Goal: Task Accomplishment & Management: Manage account settings

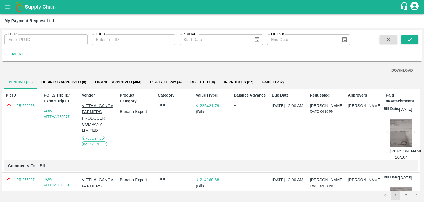
click at [170, 136] on div "Category Fruit" at bounding box center [173, 125] width 35 height 70
click at [411, 39] on icon "submit" at bounding box center [410, 39] width 6 height 6
click at [412, 40] on icon "submit" at bounding box center [410, 39] width 6 height 6
click at [412, 39] on icon "submit" at bounding box center [410, 39] width 6 height 6
click at [404, 40] on button "submit" at bounding box center [410, 39] width 18 height 8
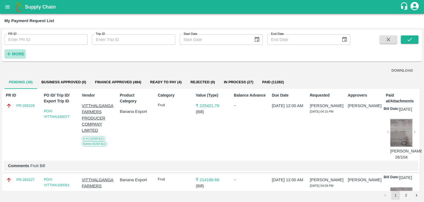
click at [17, 52] on strong "More" at bounding box center [18, 54] width 12 height 4
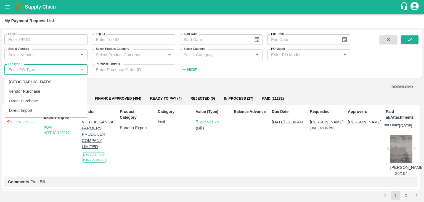
click at [40, 67] on input "PO Type" at bounding box center [41, 69] width 71 height 7
click at [42, 83] on div "Farm Gate" at bounding box center [45, 81] width 83 height 9
type input "Farm Gate"
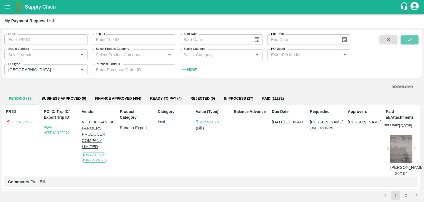
click at [404, 41] on button "submit" at bounding box center [410, 39] width 18 height 8
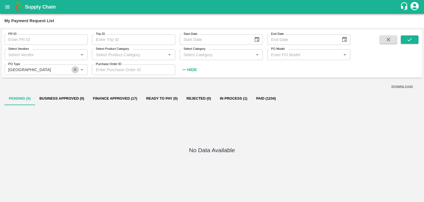
click at [74, 71] on icon "Clear" at bounding box center [75, 69] width 5 height 5
click at [411, 38] on icon "submit" at bounding box center [410, 39] width 6 height 6
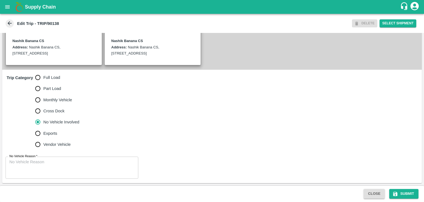
scroll to position [136, 0]
click at [50, 76] on span "Full Load" at bounding box center [51, 77] width 17 height 6
click at [43, 76] on input "Full Load" at bounding box center [37, 77] width 11 height 11
radio input "true"
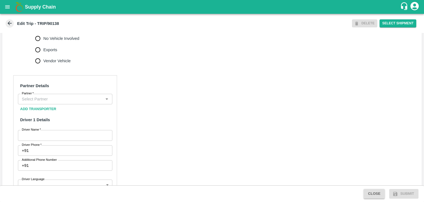
scroll to position [214, 0]
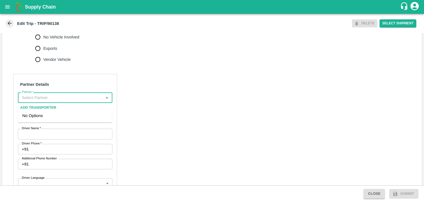
click at [60, 101] on input "Partner   *" at bounding box center [61, 97] width 82 height 7
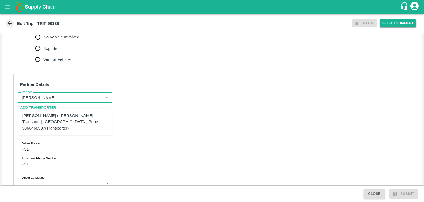
click at [70, 120] on div "Nitin Rasal ( Bhairavnath Transport )-Deulgaon, Pune-9860466997(Transporter)" at bounding box center [64, 121] width 85 height 18
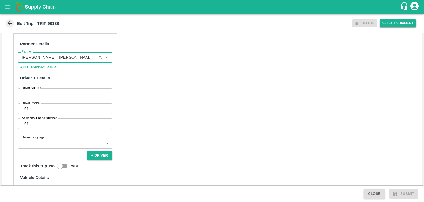
scroll to position [259, 0]
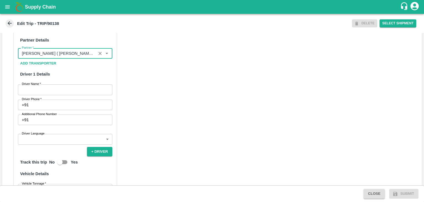
type input "Nitin Rasal ( Bhairavnath Transport )-Deulgaon, Pune-9860466997(Transporter)"
click at [48, 95] on input "Driver Name   *" at bounding box center [65, 89] width 94 height 10
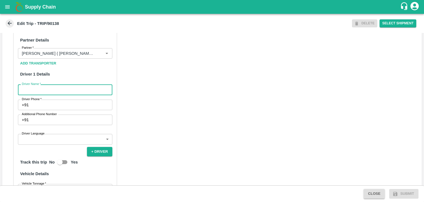
type input "[PERSON_NAME]"
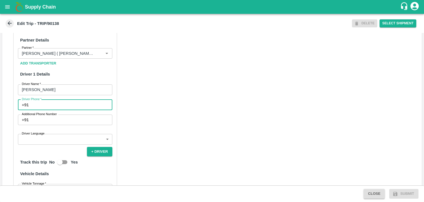
drag, startPoint x: 46, startPoint y: 111, endPoint x: 73, endPoint y: 125, distance: 29.4
click at [73, 125] on div "Partner Details Partner   * Partner Add Transporter Driver 1 Details Driver Nam…" at bounding box center [65, 155] width 104 height 251
type input "9975280177"
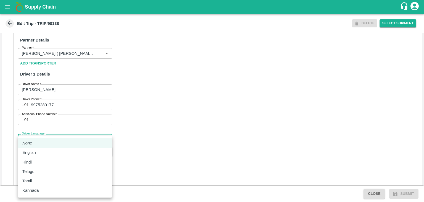
click at [50, 144] on body "Supply Chain Edit Trip - TRIP/90138 DELETE Select Shipment Trip Details Trip Ty…" at bounding box center [212, 101] width 424 height 202
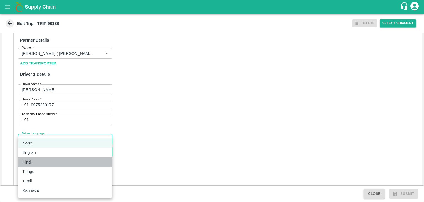
click at [38, 160] on div "Hindi" at bounding box center [64, 162] width 85 height 6
type input "hi"
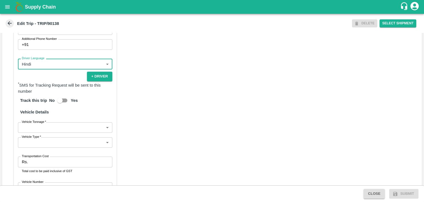
scroll to position [382, 0]
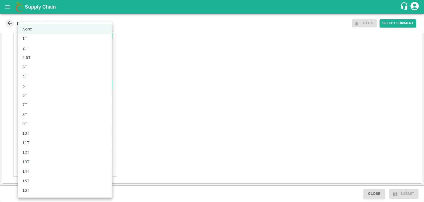
click at [29, 83] on body "Supply Chain Edit Trip - TRIP/90138 DELETE Select Shipment Trip Details Trip Ty…" at bounding box center [212, 101] width 424 height 202
click at [42, 111] on div "8T" at bounding box center [64, 114] width 85 height 6
type input "8000"
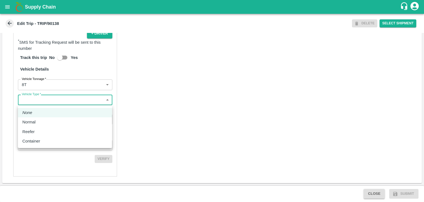
click at [67, 99] on body "Supply Chain Edit Trip - TRIP/90138 DELETE Select Shipment Trip Details Trip Ty…" at bounding box center [212, 101] width 424 height 202
click at [43, 118] on li "Normal" at bounding box center [65, 121] width 94 height 9
type input "Normal"
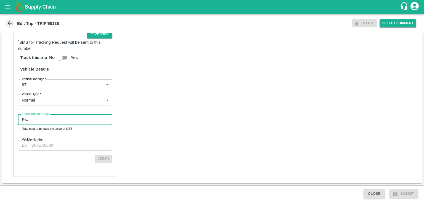
click at [49, 118] on input "Transportation Cost" at bounding box center [71, 119] width 82 height 10
type input "2"
type input "1"
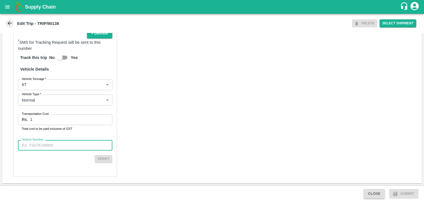
click at [65, 148] on input "Vehicle Number" at bounding box center [65, 145] width 94 height 10
type input "MH10Z3780"
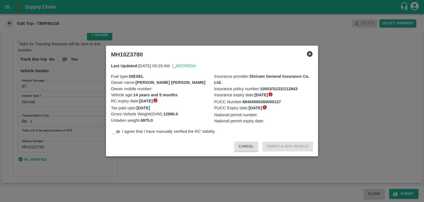
scroll to position [381, 0]
click at [399, 192] on div at bounding box center [212, 101] width 424 height 202
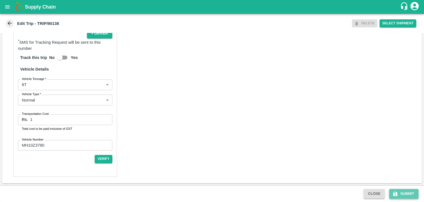
click at [410, 194] on button "Submit" at bounding box center [403, 194] width 29 height 10
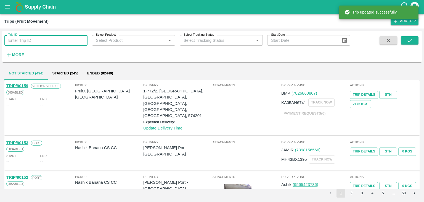
click at [65, 44] on input "Trip ID" at bounding box center [45, 40] width 83 height 10
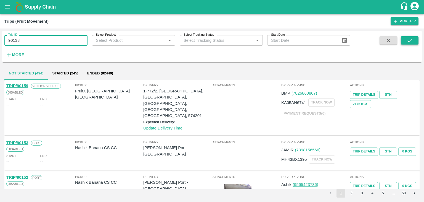
type input "90138"
click at [411, 44] on button "submit" at bounding box center [410, 40] width 18 height 8
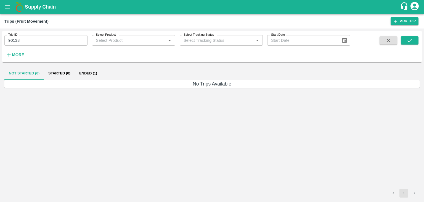
click at [83, 73] on button "Ended (1)" at bounding box center [88, 73] width 27 height 13
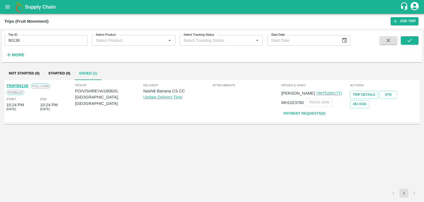
click at [22, 83] on link "TRIP/90138" at bounding box center [17, 85] width 22 height 4
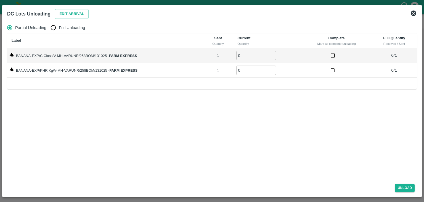
click at [413, 12] on icon at bounding box center [414, 13] width 6 height 6
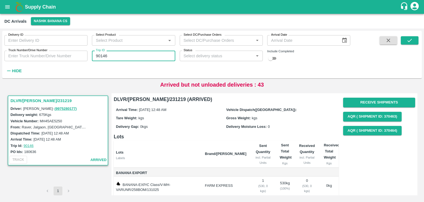
click at [126, 56] on input "90146" at bounding box center [133, 56] width 83 height 10
type input "90138"
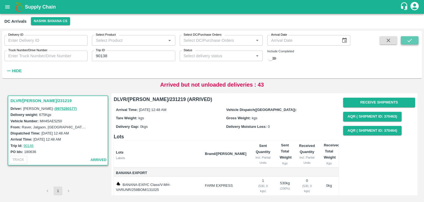
click at [413, 42] on button "submit" at bounding box center [410, 40] width 18 height 8
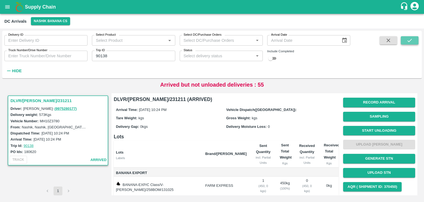
click at [413, 42] on button "submit" at bounding box center [410, 40] width 18 height 8
click at [378, 129] on button "Start Unloading" at bounding box center [379, 131] width 72 height 10
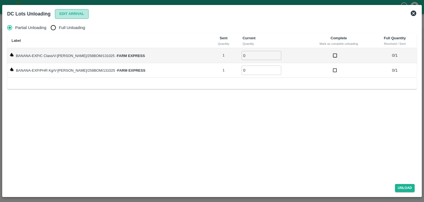
click at [76, 14] on button "Edit Arrival" at bounding box center [72, 14] width 34 height 10
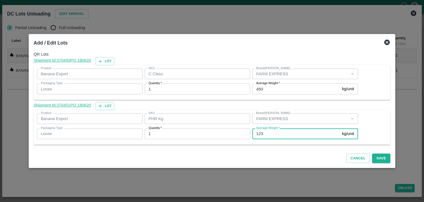
click at [270, 135] on input "123" at bounding box center [296, 133] width 88 height 10
type input "1"
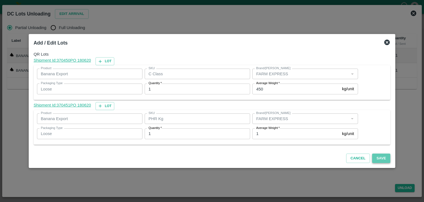
click at [372, 160] on button "Save" at bounding box center [381, 158] width 18 height 10
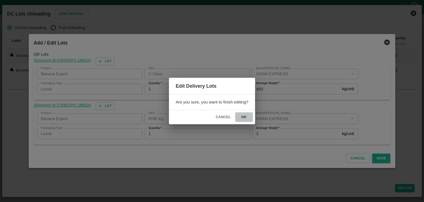
click at [243, 117] on button "ok" at bounding box center [244, 117] width 18 height 10
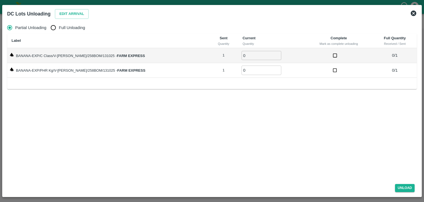
click at [414, 11] on icon at bounding box center [414, 13] width 6 height 6
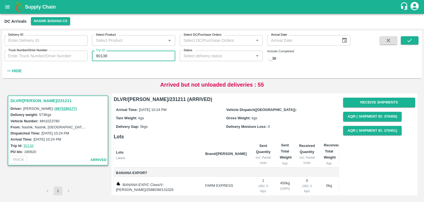
click at [118, 53] on input "90138" at bounding box center [133, 56] width 83 height 10
type input "90132"
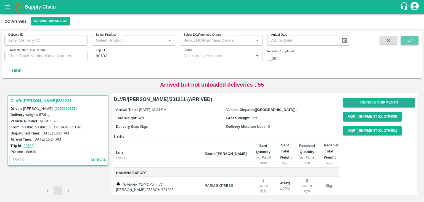
click at [411, 39] on icon "submit" at bounding box center [410, 40] width 6 height 6
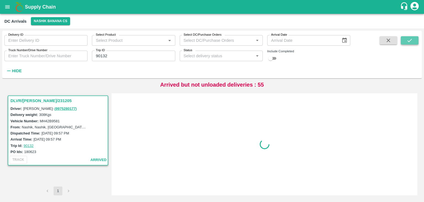
click at [411, 39] on icon "submit" at bounding box center [410, 40] width 6 height 6
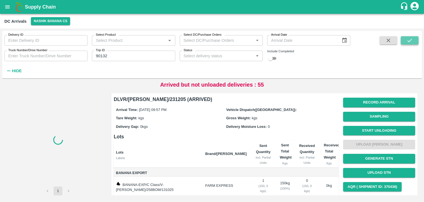
click at [411, 39] on icon "submit" at bounding box center [410, 40] width 6 height 6
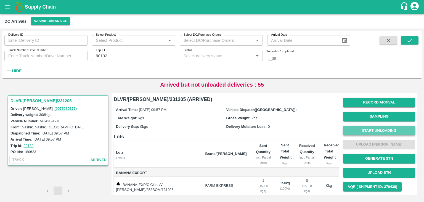
click at [386, 130] on button "Start Unloading" at bounding box center [379, 131] width 72 height 10
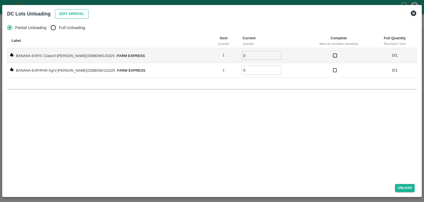
click at [61, 12] on button "Edit Arrival" at bounding box center [72, 14] width 34 height 10
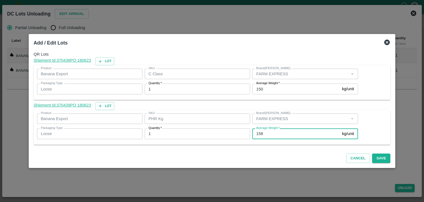
click at [274, 135] on input "158" at bounding box center [296, 133] width 88 height 10
type input "1"
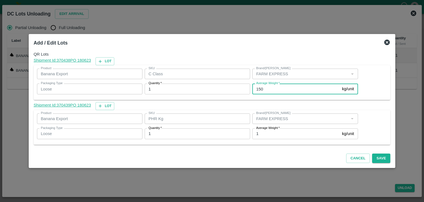
click at [275, 91] on input "150" at bounding box center [296, 88] width 88 height 10
type input "100"
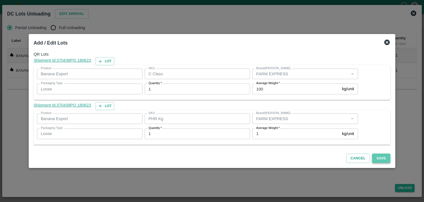
click at [379, 160] on button "Save" at bounding box center [381, 158] width 18 height 10
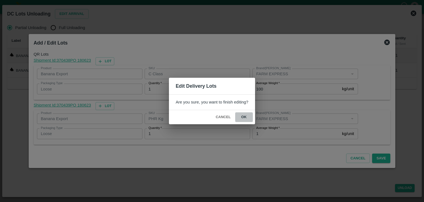
click at [248, 118] on button "ok" at bounding box center [244, 117] width 18 height 10
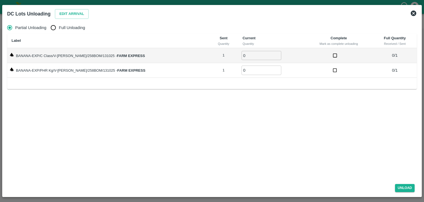
click at [414, 11] on icon at bounding box center [414, 13] width 6 height 6
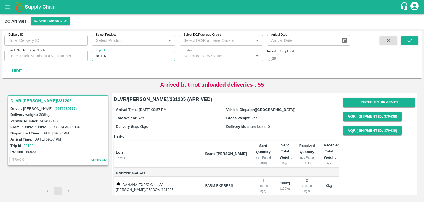
click at [143, 51] on input "90132" at bounding box center [133, 56] width 83 height 10
type input "90131"
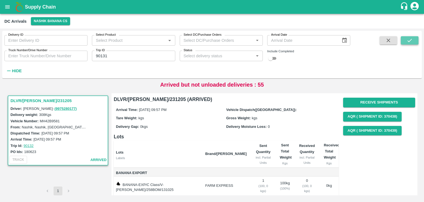
click at [411, 40] on icon "submit" at bounding box center [410, 40] width 6 height 6
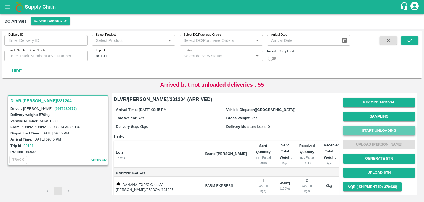
click at [380, 129] on button "Start Unloading" at bounding box center [379, 131] width 72 height 10
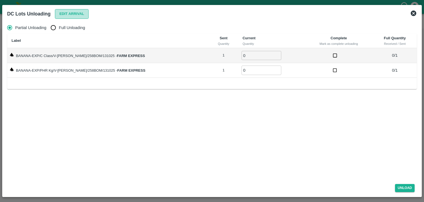
click at [68, 14] on button "Edit Arrival" at bounding box center [72, 14] width 34 height 10
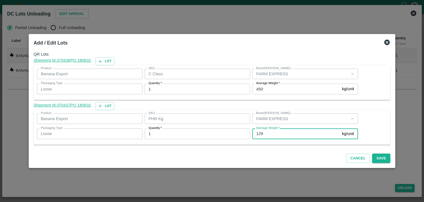
click at [269, 138] on input "129" at bounding box center [296, 133] width 88 height 10
type input "1"
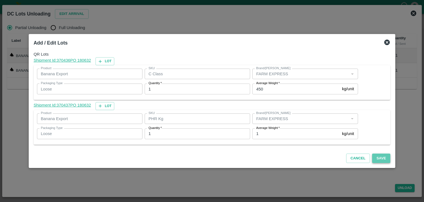
click at [372, 157] on button "Save" at bounding box center [381, 158] width 18 height 10
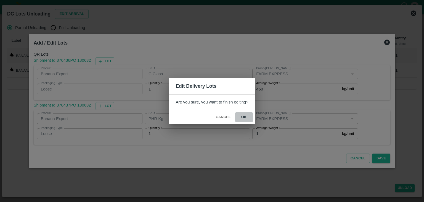
click at [249, 115] on button "ok" at bounding box center [244, 117] width 18 height 10
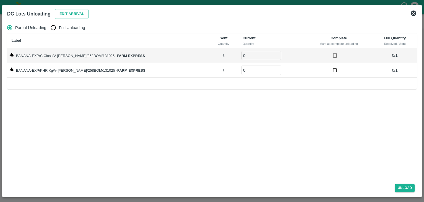
click at [417, 12] on icon at bounding box center [413, 13] width 7 height 7
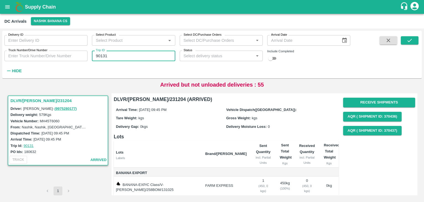
click at [139, 52] on input "90131" at bounding box center [133, 56] width 83 height 10
type input "90129"
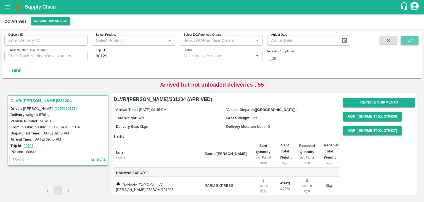
click at [411, 39] on icon "submit" at bounding box center [410, 40] width 6 height 6
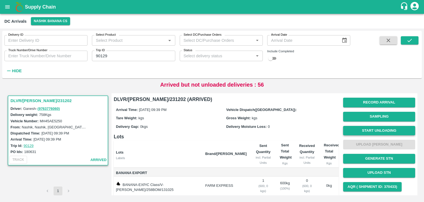
click at [385, 126] on button "Start Unloading" at bounding box center [379, 131] width 72 height 10
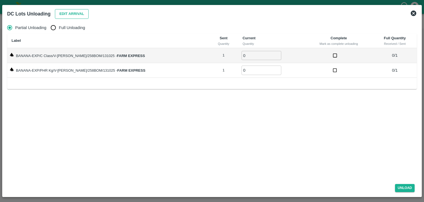
click at [68, 16] on button "Edit Arrival" at bounding box center [72, 14] width 34 height 10
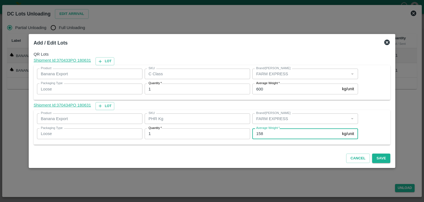
click at [269, 134] on input "158" at bounding box center [296, 133] width 88 height 10
type input "1"
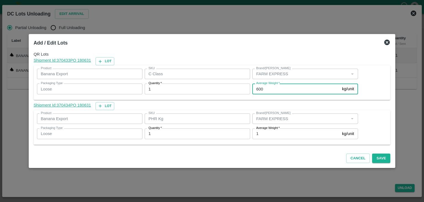
click at [272, 90] on input "600" at bounding box center [296, 88] width 88 height 10
type input "6"
type input "4"
click at [277, 90] on input "57" at bounding box center [296, 88] width 88 height 10
type input "593"
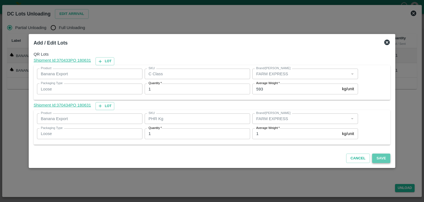
click at [377, 158] on button "Save" at bounding box center [381, 158] width 18 height 10
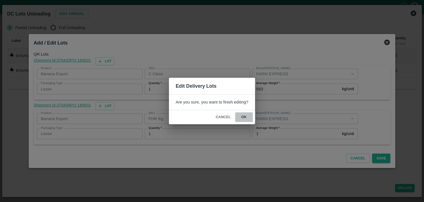
click at [246, 117] on button "ok" at bounding box center [244, 117] width 18 height 10
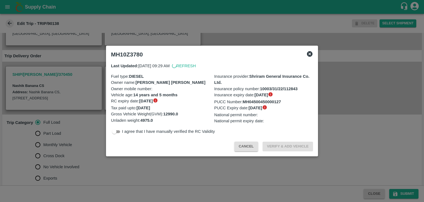
scroll to position [97, 0]
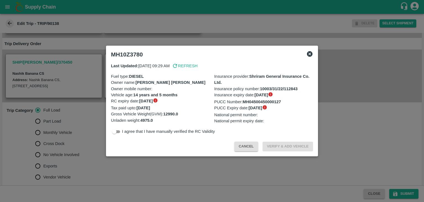
click at [59, 163] on div at bounding box center [212, 101] width 424 height 202
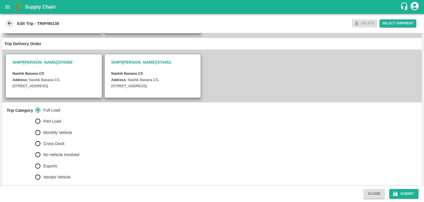
click at [51, 157] on span "No Vehicle Involved" at bounding box center [61, 154] width 36 height 6
click at [43, 160] on input "No Vehicle Involved" at bounding box center [37, 154] width 11 height 11
radio input "true"
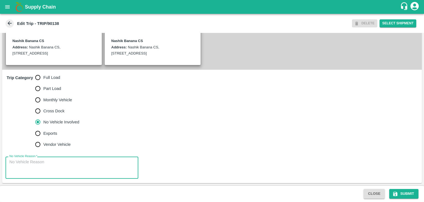
click at [65, 168] on textarea "No Vehicle Reason   *" at bounding box center [71, 167] width 125 height 17
type textarea "Field Dump"
click at [402, 195] on button "Submit" at bounding box center [403, 194] width 29 height 10
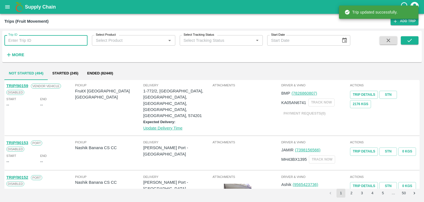
click at [65, 40] on input "Trip ID" at bounding box center [45, 40] width 83 height 10
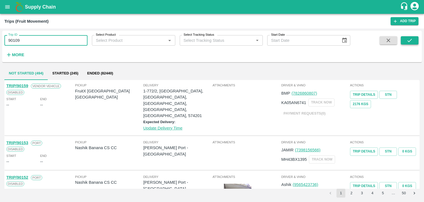
type input "90109"
click at [413, 39] on button "submit" at bounding box center [410, 40] width 18 height 8
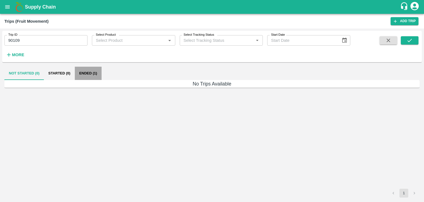
click at [86, 69] on button "Ended (1)" at bounding box center [88, 73] width 27 height 13
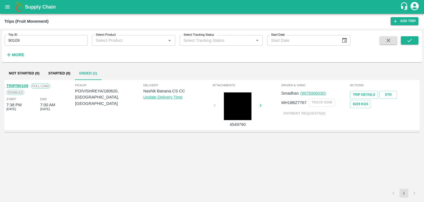
click at [20, 84] on link "TRIP/90109" at bounding box center [17, 85] width 22 height 4
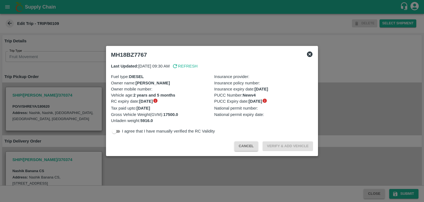
click at [309, 54] on icon at bounding box center [310, 54] width 6 height 6
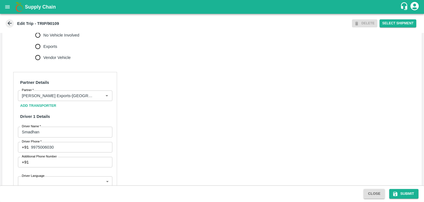
scroll to position [217, 0]
click at [99, 97] on icon "Clear" at bounding box center [99, 94] width 5 height 5
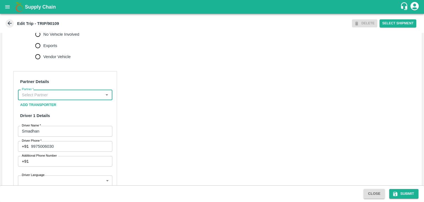
scroll to position [0, 0]
click at [84, 98] on input "Partner   *" at bounding box center [61, 94] width 82 height 7
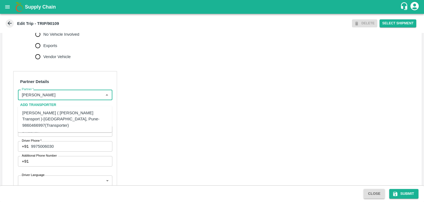
click at [68, 118] on div "[PERSON_NAME] ( [PERSON_NAME] Transport )-[GEOGRAPHIC_DATA], Pune-9860466997(Tr…" at bounding box center [64, 119] width 85 height 18
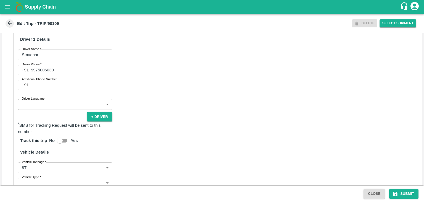
scroll to position [295, 0]
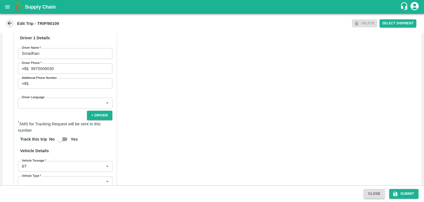
type input "[PERSON_NAME] ( [PERSON_NAME] Transport )-[GEOGRAPHIC_DATA], Pune-9860466997(Tr…"
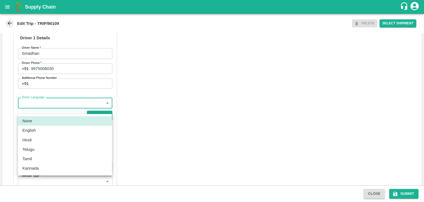
click at [43, 111] on body "Supply Chain Edit Trip - TRIP/90109 DELETE Select Shipment Trip Details Trip Ty…" at bounding box center [212, 101] width 424 height 202
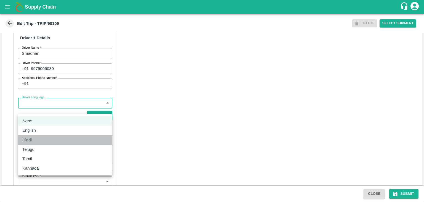
click at [41, 143] on li "Hindi" at bounding box center [65, 139] width 94 height 9
type input "hi"
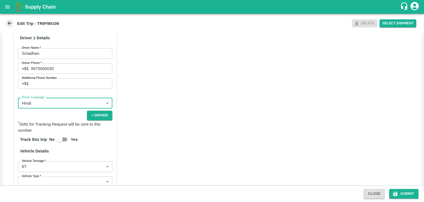
click at [180, 154] on div "Partner Details Partner   * Partner Add Transporter Driver 1 Details Driver Nam…" at bounding box center [212, 126] width 420 height 278
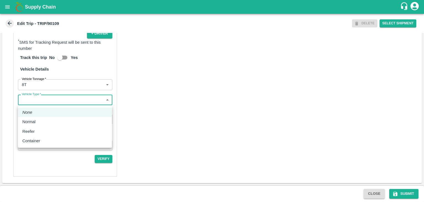
click at [38, 101] on body "Supply Chain Edit Trip - TRIP/90109 DELETE Select Shipment Trip Details Trip Ty…" at bounding box center [212, 101] width 424 height 202
click at [38, 121] on div "Normal" at bounding box center [30, 121] width 16 height 6
type input "Normal"
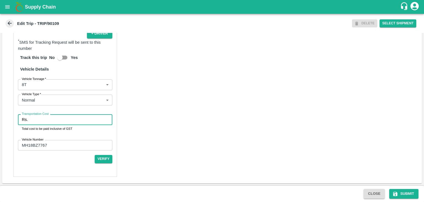
click at [46, 122] on input "Transportation Cost" at bounding box center [71, 119] width 82 height 10
type input "10000"
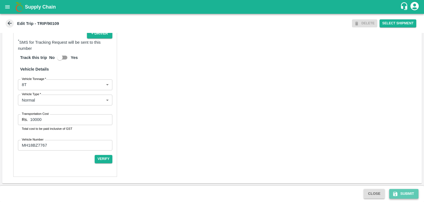
click at [410, 194] on button "Submit" at bounding box center [403, 194] width 29 height 10
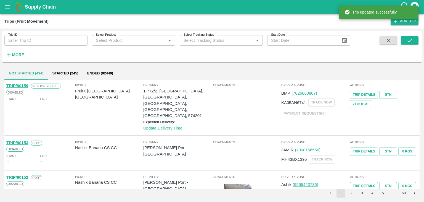
click at [46, 39] on input "Trip ID" at bounding box center [45, 40] width 83 height 10
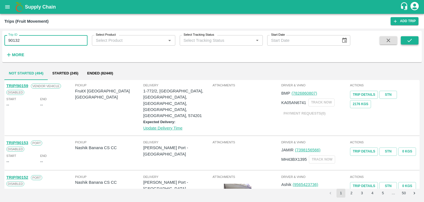
type input "90132"
click at [413, 42] on button "submit" at bounding box center [410, 40] width 18 height 8
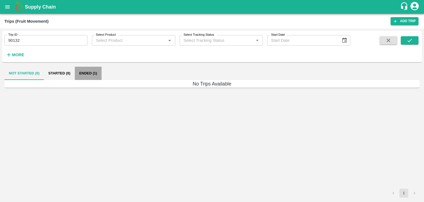
click at [86, 69] on button "Ended (1)" at bounding box center [88, 73] width 27 height 13
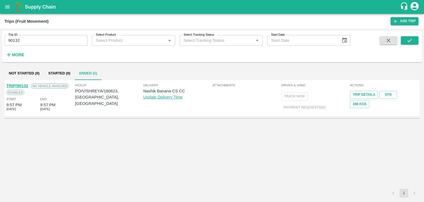
click at [20, 83] on div "TRIP/90132" at bounding box center [17, 86] width 22 height 6
click at [18, 84] on link "TRIP/90132" at bounding box center [17, 85] width 22 height 4
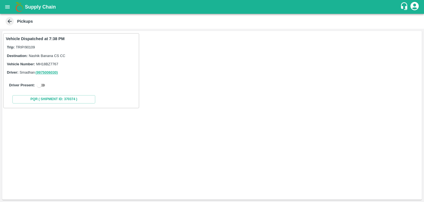
click at [44, 82] on input "checkbox" at bounding box center [39, 85] width 20 height 7
checkbox input "true"
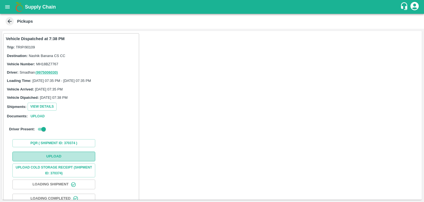
click at [70, 158] on button "Upload" at bounding box center [53, 156] width 83 height 10
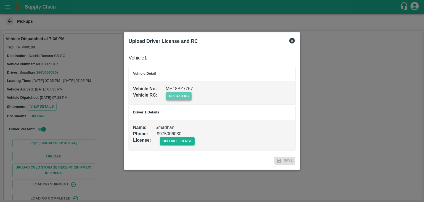
click at [189, 95] on span "upload rc" at bounding box center [178, 96] width 25 height 8
click at [0, 0] on input "upload rc" at bounding box center [0, 0] width 0 height 0
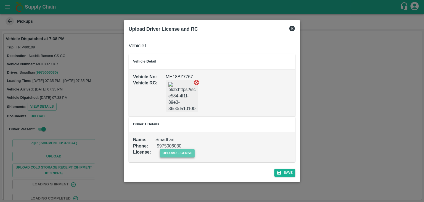
click at [182, 155] on span "upload license" at bounding box center [177, 153] width 35 height 8
click at [0, 0] on input "upload license" at bounding box center [0, 0] width 0 height 0
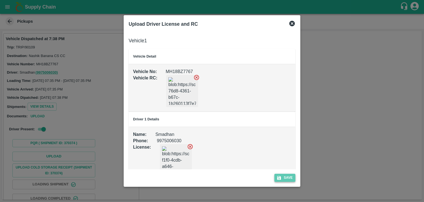
click at [284, 178] on button "Save" at bounding box center [284, 177] width 21 height 8
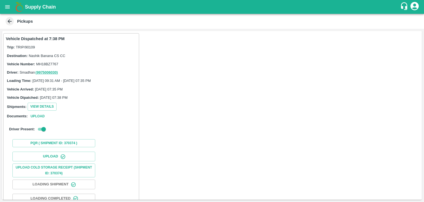
scroll to position [58, 0]
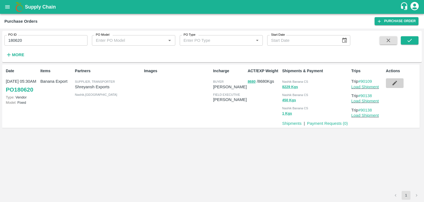
click at [393, 82] on icon "button" at bounding box center [395, 83] width 6 height 6
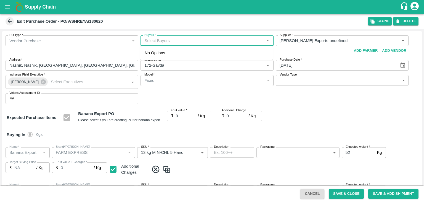
click at [168, 39] on input "Buyers   *" at bounding box center [202, 40] width 120 height 7
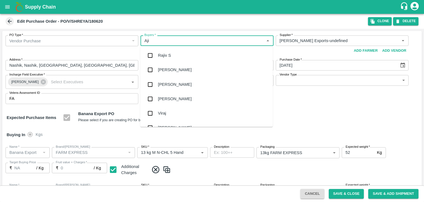
type input "Ajit"
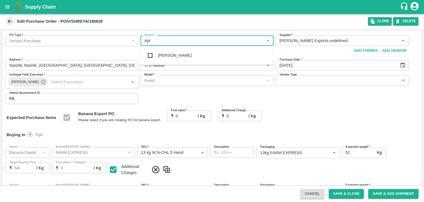
click at [173, 53] on div "Ajit Otari" at bounding box center [175, 55] width 34 height 6
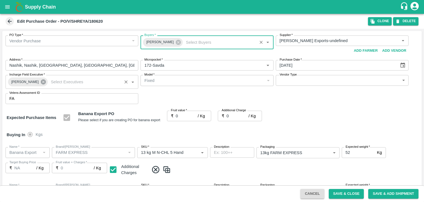
click at [40, 82] on icon at bounding box center [43, 82] width 6 height 6
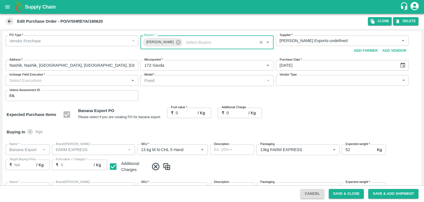
click at [47, 81] on input "Incharge Field Executive   *" at bounding box center [67, 79] width 120 height 7
type input "Jay"
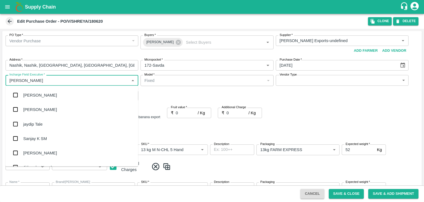
click at [48, 127] on div "jaydip Tale" at bounding box center [72, 123] width 133 height 14
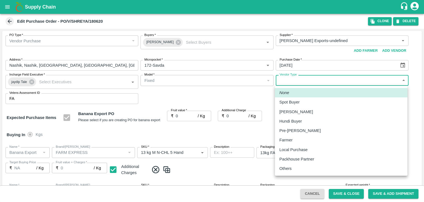
click at [303, 82] on body "Supply Chain Edit Purchase Order - PO/V/SHREYA/180620 Clone DELETE PO Type   * …" at bounding box center [212, 101] width 424 height 202
click at [291, 169] on p "Others" at bounding box center [285, 168] width 12 height 6
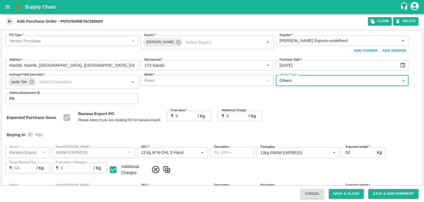
type input "OTHER"
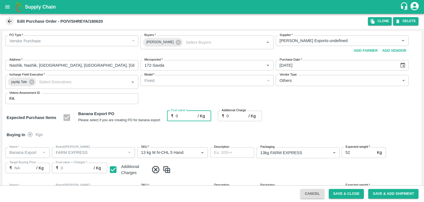
click at [183, 118] on input "0" at bounding box center [187, 115] width 22 height 10
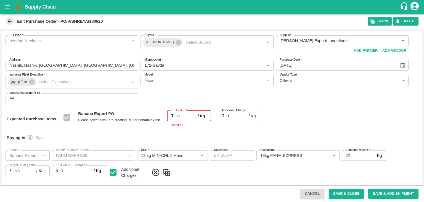
type input "1"
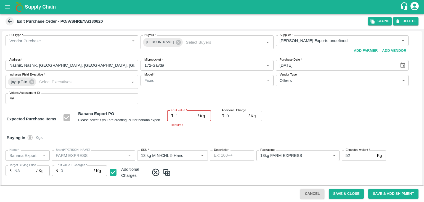
type input "1"
type input "18"
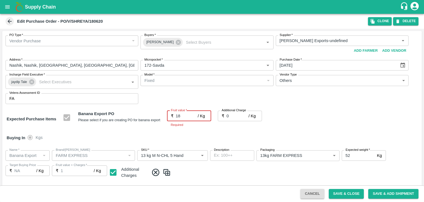
type input "18"
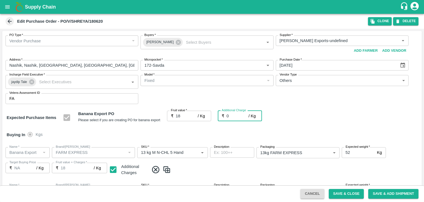
type input "2"
type input "20"
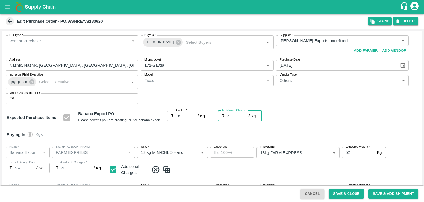
type input "2.7"
type input "20.7"
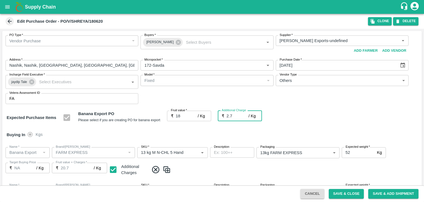
type input "2.75"
type input "20.75"
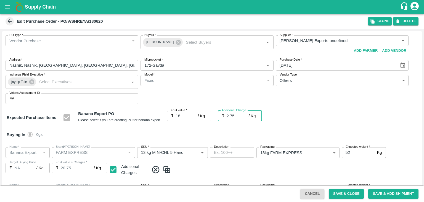
type input "2.75"
click at [187, 129] on div "Buying In Kgs" at bounding box center [212, 134] width 420 height 16
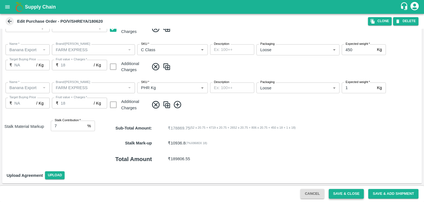
scroll to position [255, 0]
click at [346, 195] on button "Save & Close" at bounding box center [346, 194] width 35 height 10
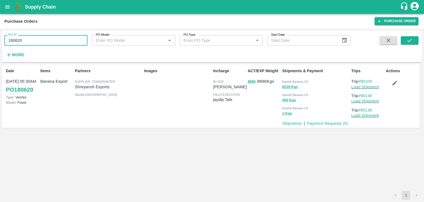
click at [61, 38] on input "180620" at bounding box center [45, 40] width 83 height 10
paste input "text"
type input "180623"
click at [416, 37] on button "submit" at bounding box center [410, 40] width 18 height 8
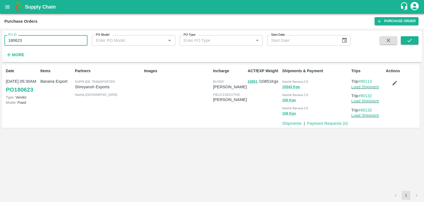
click at [40, 41] on input "180623" at bounding box center [45, 40] width 83 height 10
click at [409, 41] on icon "submit" at bounding box center [410, 40] width 6 height 6
click at [408, 40] on icon "submit" at bounding box center [410, 40] width 6 height 6
click at [370, 87] on link "Load Shipment" at bounding box center [365, 86] width 28 height 4
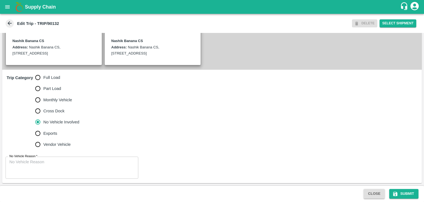
scroll to position [136, 0]
click at [51, 76] on span "Full Load" at bounding box center [51, 77] width 17 height 6
click at [43, 76] on input "Full Load" at bounding box center [37, 77] width 11 height 11
radio input "true"
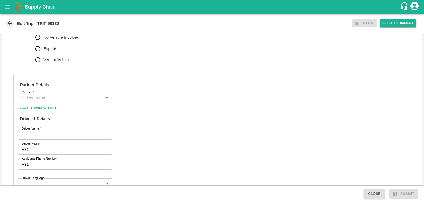
scroll to position [218, 0]
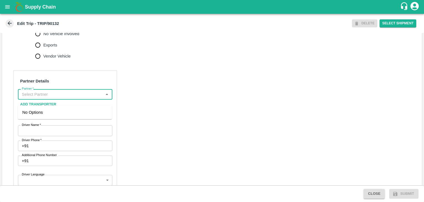
click at [73, 98] on input "Partner   *" at bounding box center [61, 94] width 82 height 7
click at [61, 113] on div "[PERSON_NAME] ( [PERSON_NAME] Transport )-[GEOGRAPHIC_DATA], Pune-9860466997(Tr…" at bounding box center [64, 118] width 85 height 18
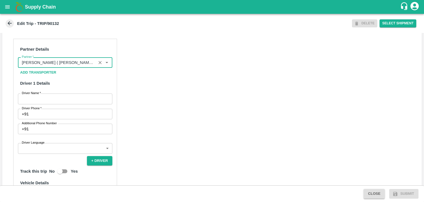
scroll to position [250, 0]
type input "[PERSON_NAME] ( [PERSON_NAME] Transport )-[GEOGRAPHIC_DATA], Pune-9860466997(Tr…"
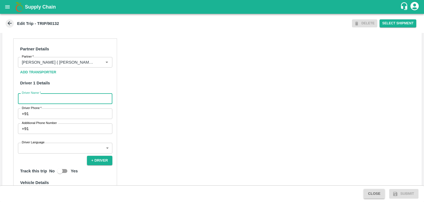
click at [56, 103] on input "Driver Name   *" at bounding box center [65, 98] width 94 height 10
type input "[PERSON_NAME]"
click at [47, 119] on input "Driver Phone   *" at bounding box center [71, 113] width 81 height 10
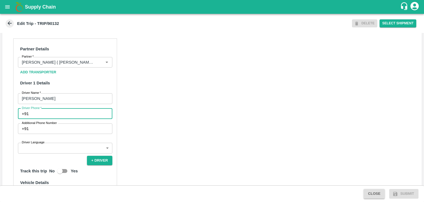
type input "9975280177"
click at [49, 154] on body "Supply Chain Edit Trip - TRIP/90132 DELETE Select Shipment Trip Details Trip Ty…" at bounding box center [212, 101] width 424 height 202
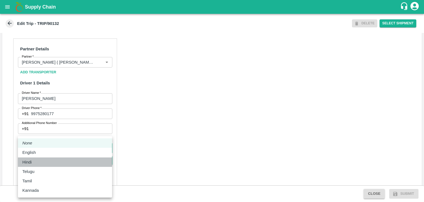
click at [43, 159] on div "Hindi" at bounding box center [64, 162] width 85 height 6
type input "hi"
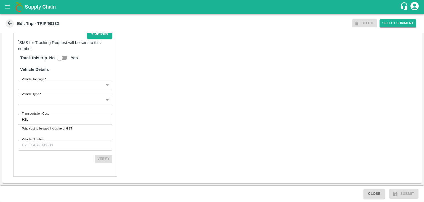
scroll to position [382, 0]
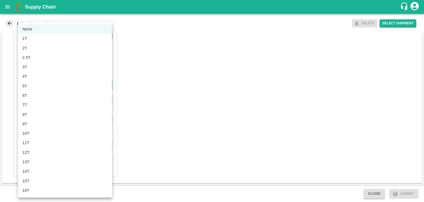
click at [42, 88] on body "Supply Chain Edit Trip - TRIP/90132 DELETE Select Shipment Trip Details Trip Ty…" at bounding box center [212, 101] width 424 height 202
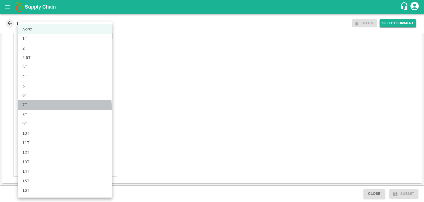
click at [34, 108] on li "7T" at bounding box center [65, 104] width 94 height 9
type input "7000"
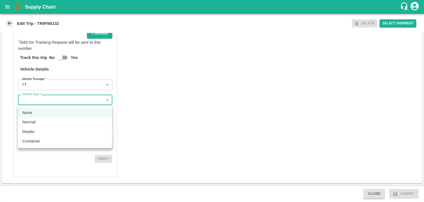
click at [52, 97] on body "Supply Chain Edit Trip - TRIP/90132 DELETE Select Shipment Trip Details Trip Ty…" at bounding box center [212, 101] width 424 height 202
click at [36, 121] on div "Normal" at bounding box center [30, 122] width 16 height 6
type input "Normal"
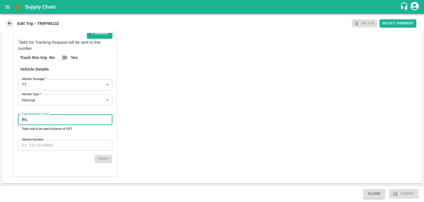
click at [44, 121] on input "Transportation Cost" at bounding box center [71, 119] width 82 height 10
type input "1"
click at [61, 148] on input "Vehicle Number" at bounding box center [65, 145] width 94 height 10
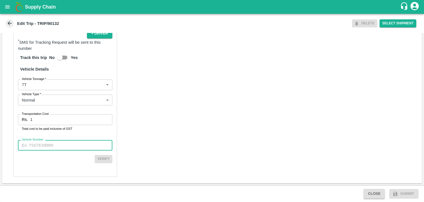
type input "MH42B9581"
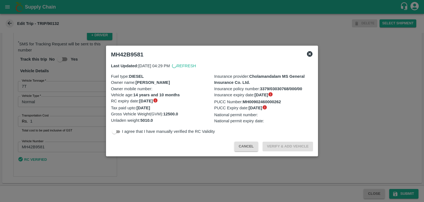
scroll to position [381, 0]
click at [240, 149] on body "Supply Chain Edit Trip - TRIP/90132 DELETE Select Shipment Trip Details Trip Ty…" at bounding box center [212, 101] width 424 height 202
click at [372, 173] on div at bounding box center [212, 101] width 424 height 202
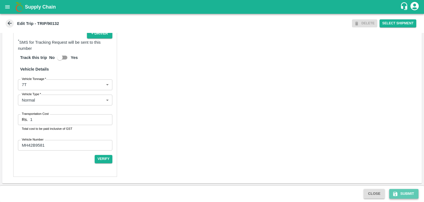
click at [407, 195] on button "Submit" at bounding box center [403, 194] width 29 height 10
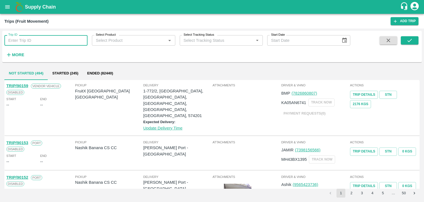
click at [59, 39] on input "Trip ID" at bounding box center [45, 40] width 83 height 10
type input "90132"
click at [405, 40] on button "submit" at bounding box center [410, 40] width 18 height 8
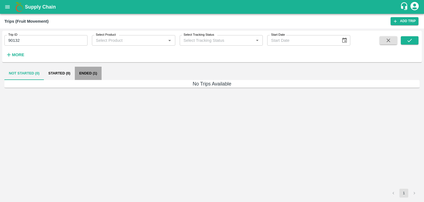
click at [80, 74] on button "Ended (1)" at bounding box center [88, 73] width 27 height 13
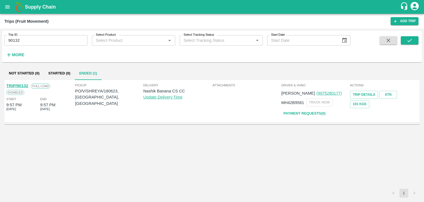
click at [21, 85] on link "TRIP/90132" at bounding box center [17, 85] width 22 height 4
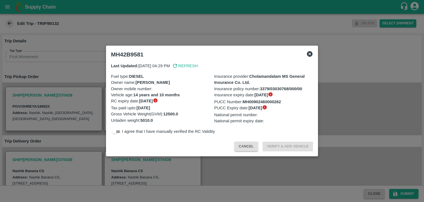
click at [309, 54] on icon at bounding box center [309, 54] width 7 height 7
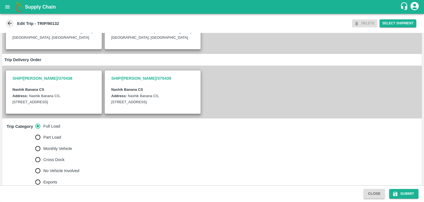
scroll to position [162, 0]
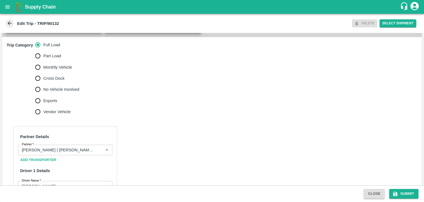
click at [63, 92] on span "No Vehicle Involved" at bounding box center [61, 89] width 36 height 6
click at [43, 93] on input "No Vehicle Involved" at bounding box center [37, 89] width 11 height 11
radio input "true"
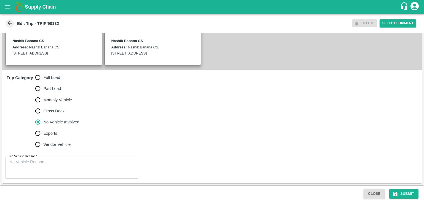
scroll to position [136, 0]
click at [64, 158] on div "x No Vehicle Reason" at bounding box center [72, 167] width 133 height 22
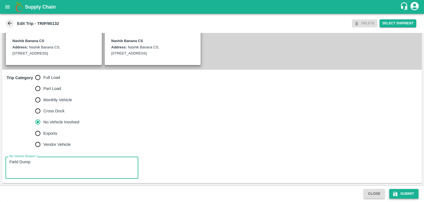
type textarea "Field Dump"
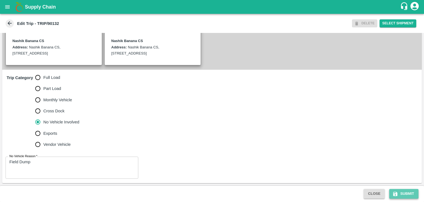
click at [407, 189] on button "Submit" at bounding box center [403, 194] width 29 height 10
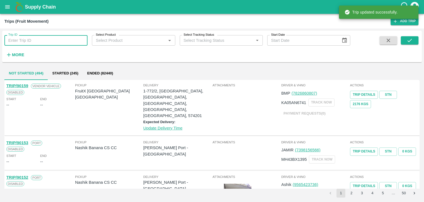
click at [72, 42] on input "Trip ID" at bounding box center [45, 40] width 83 height 10
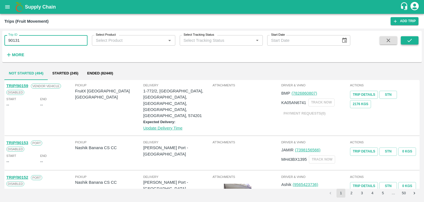
type input "90131"
click at [415, 39] on button "submit" at bounding box center [410, 40] width 18 height 8
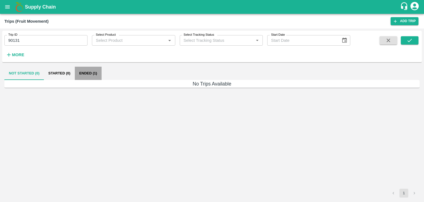
click at [95, 71] on button "Ended (1)" at bounding box center [88, 73] width 27 height 13
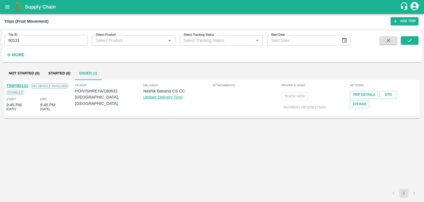
click at [21, 85] on link "TRIP/90131" at bounding box center [17, 85] width 22 height 4
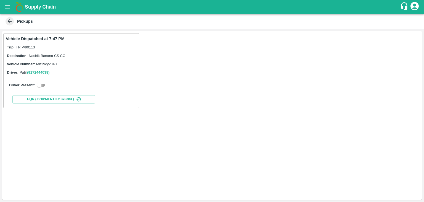
click at [44, 83] on input "checkbox" at bounding box center [39, 85] width 20 height 7
checkbox input "true"
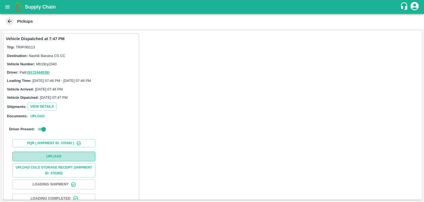
click at [66, 157] on button "Upload" at bounding box center [53, 156] width 83 height 10
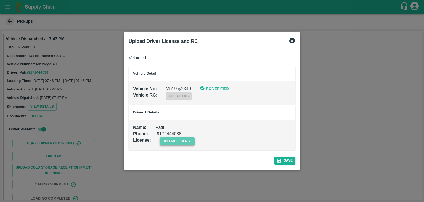
click at [168, 142] on span "upload license" at bounding box center [177, 141] width 35 height 8
click at [0, 0] on input "upload license" at bounding box center [0, 0] width 0 height 0
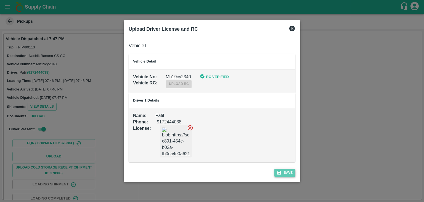
click at [287, 172] on button "Save" at bounding box center [284, 172] width 21 height 8
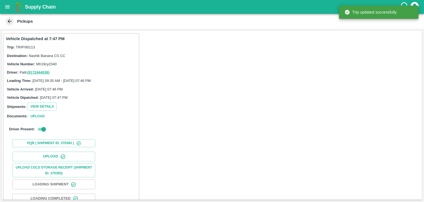
scroll to position [58, 0]
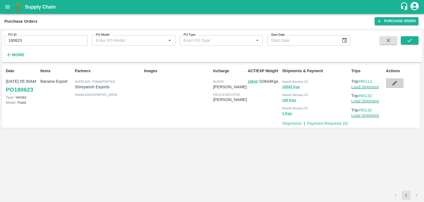
click at [386, 84] on button "button" at bounding box center [395, 82] width 18 height 9
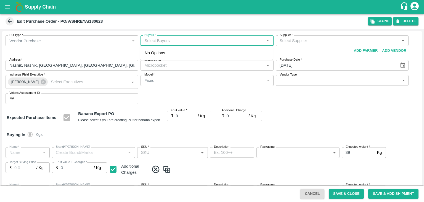
click at [176, 43] on input "Buyers   *" at bounding box center [202, 40] width 120 height 7
type input "Aji"
type input "[PERSON_NAME] Exports-undefined"
type input "172-Savda"
type input "Banana Export"
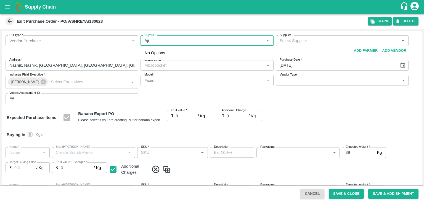
type input "FARM EXPRESS"
type input "13 kg M N-CHL 4 Hand"
type input "NA"
type input "Banana Export"
type input "FARM EXPRESS"
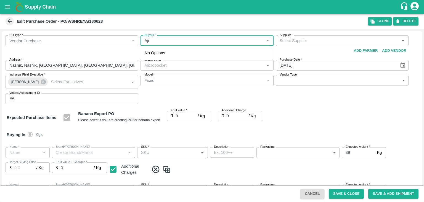
type input "13 kg M N-CHL 5 Hand"
type input "NA"
type input "Banana Export"
type input "FARM EXPRESS"
type input "13 kg M N-CHL 6 Hand"
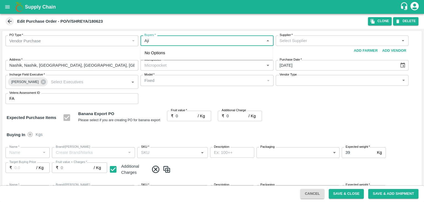
type input "NA"
type input "Banana Export"
type input "FARM EXPRESS"
type input "13 kg M N-CHL 8 Hand"
type input "NA"
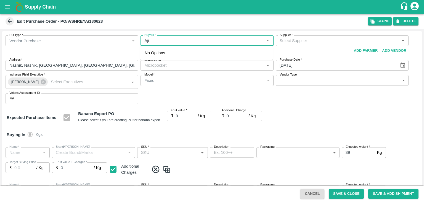
type input "Banana Export"
type input "FARM EXPRESS"
type input "13 kg M N-CHL CL"
type input "NA"
type input "Banana Export"
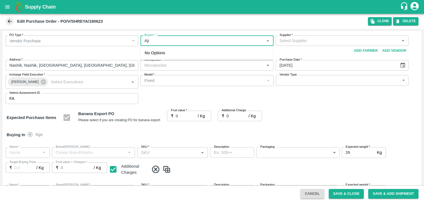
type input "FARM EXPRESS"
type input "C Class"
type input "NA"
type input "Banana Export"
type input "FARM EXPRESS"
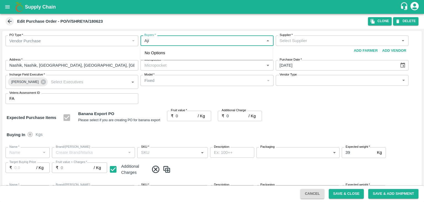
type input "PHR Kg"
type input "NA"
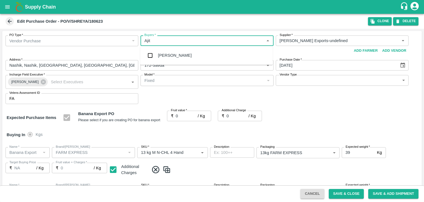
type input "Ajit O"
click at [172, 54] on div "Ajit Otari" at bounding box center [175, 55] width 34 height 6
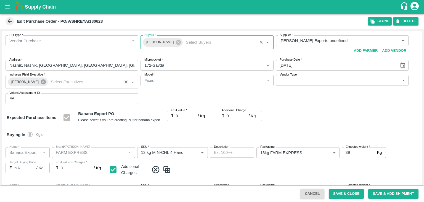
click at [42, 83] on icon at bounding box center [43, 81] width 5 height 5
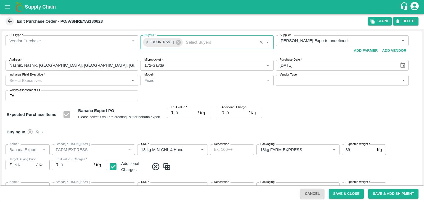
click at [51, 82] on input "Incharge Field Executive   *" at bounding box center [67, 79] width 120 height 7
type input "Jay"
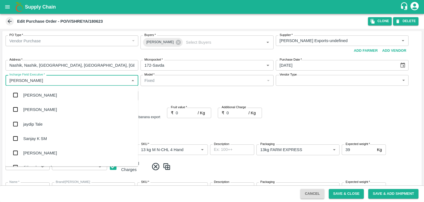
click at [36, 124] on div "jaydip Tale" at bounding box center [32, 124] width 19 height 6
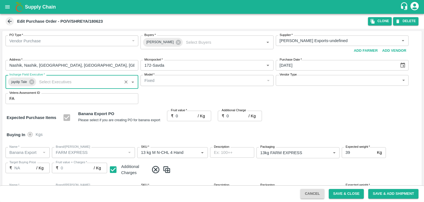
click at [291, 81] on body "Supply Chain Edit Purchase Order - PO/V/SHREYA/180623 Clone DELETE PO Type   * …" at bounding box center [212, 101] width 424 height 202
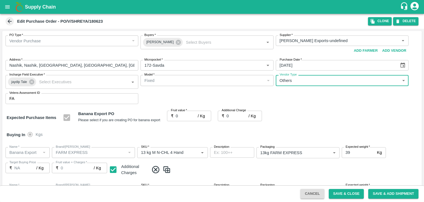
type input "OTHER"
click at [186, 115] on div at bounding box center [212, 101] width 424 height 202
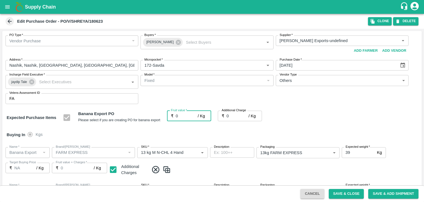
click at [182, 115] on input "0" at bounding box center [187, 115] width 22 height 10
type input "1"
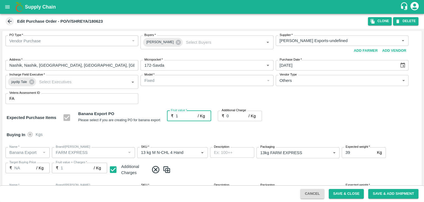
type input "1"
type input "18"
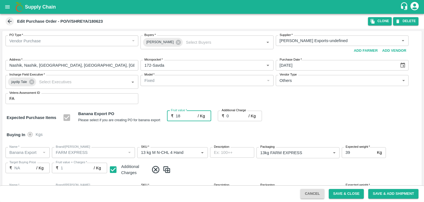
type input "18"
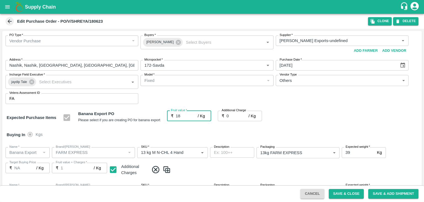
type input "18"
type input "2"
type input "20"
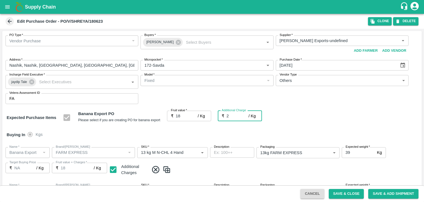
type input "20"
type input "2.7"
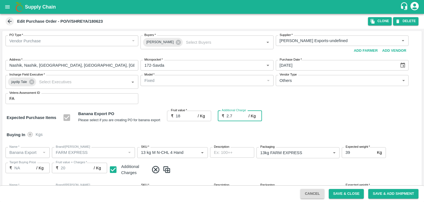
type input "20.7"
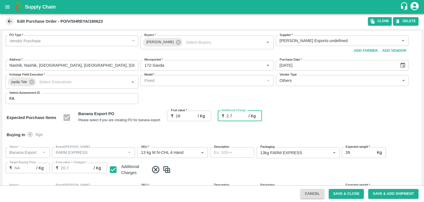
type input "2.75"
type input "20.75"
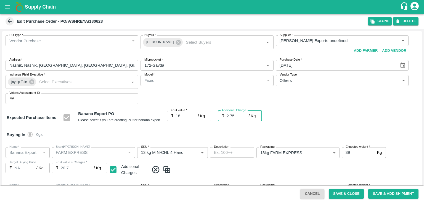
type input "20.75"
type input "2.75"
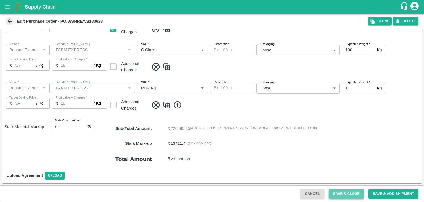
click at [353, 190] on button "Save & Close" at bounding box center [346, 194] width 35 height 10
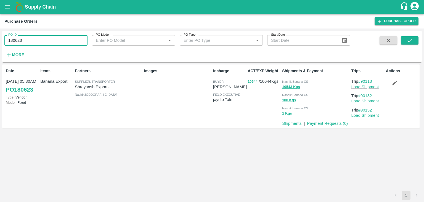
click at [53, 41] on input "180623" at bounding box center [45, 40] width 83 height 10
paste input "text"
click at [53, 41] on input "180623" at bounding box center [45, 40] width 83 height 10
type input "180632"
click at [412, 41] on icon "submit" at bounding box center [410, 40] width 6 height 6
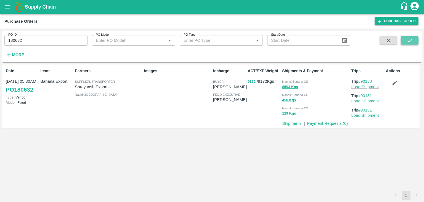
click at [418, 41] on button "submit" at bounding box center [410, 40] width 18 height 8
click at [365, 86] on link "Load Shipment" at bounding box center [365, 86] width 28 height 4
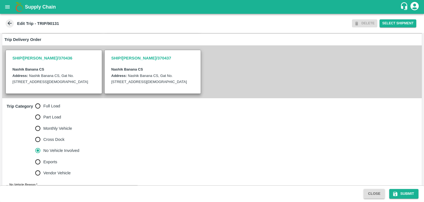
scroll to position [130, 0]
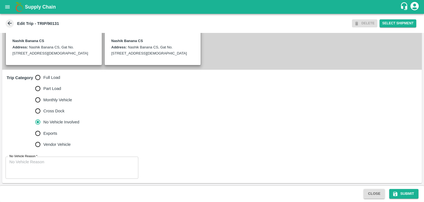
click at [47, 80] on span "Full Load" at bounding box center [51, 77] width 17 height 6
click at [43, 83] on input "Full Load" at bounding box center [37, 77] width 11 height 11
radio input "true"
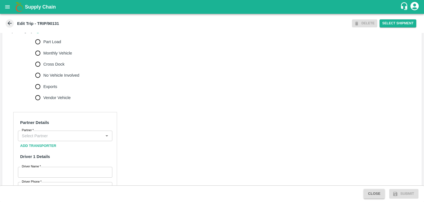
scroll to position [178, 0]
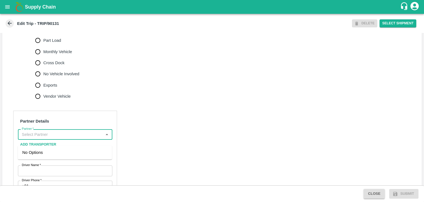
click at [59, 136] on input "Partner   *" at bounding box center [61, 134] width 82 height 7
click at [61, 158] on div "[PERSON_NAME] ( [PERSON_NAME] Transport )-[GEOGRAPHIC_DATA], Pune-9860466997(Tr…" at bounding box center [64, 158] width 85 height 18
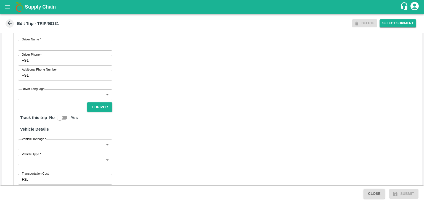
scroll to position [311, 0]
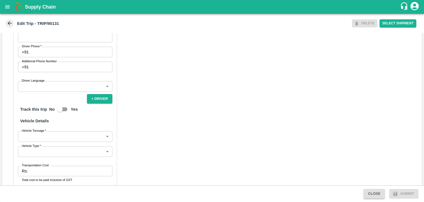
type input "[PERSON_NAME] ( [PERSON_NAME] Transport )-[GEOGRAPHIC_DATA], Pune-9860466997(Tr…"
click at [49, 42] on input "Driver Name   *" at bounding box center [65, 36] width 94 height 10
type input "[PERSON_NAME]"
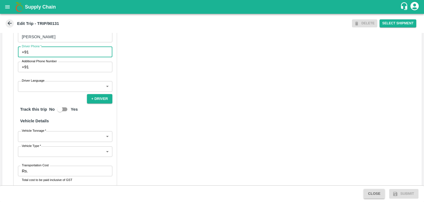
click at [55, 57] on input "Driver Phone   *" at bounding box center [71, 52] width 81 height 10
type input "9975280177"
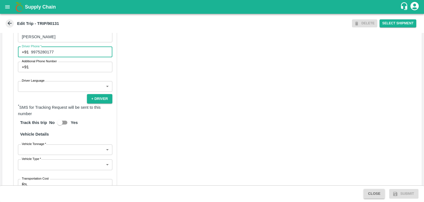
click at [56, 88] on body "Supply Chain Edit Trip - TRIP/90131 DELETE Select Shipment Trip Details Trip Ty…" at bounding box center [212, 101] width 424 height 202
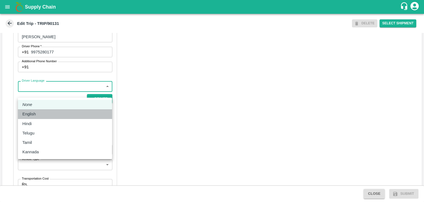
click at [41, 117] on li "English" at bounding box center [65, 113] width 94 height 9
type input "en"
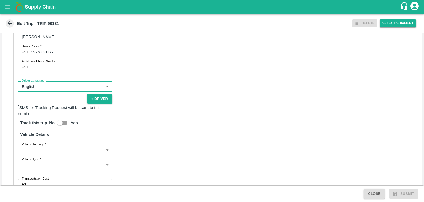
scroll to position [382, 0]
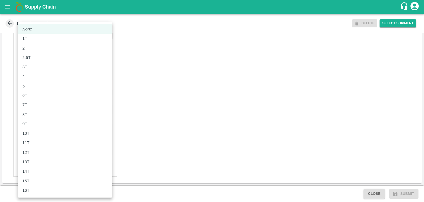
click at [41, 85] on body "Supply Chain Edit Trip - TRIP/90131 DELETE Select Shipment Trip Details Trip Ty…" at bounding box center [212, 101] width 424 height 202
click at [33, 112] on div "8T" at bounding box center [64, 114] width 85 height 6
type input "8000"
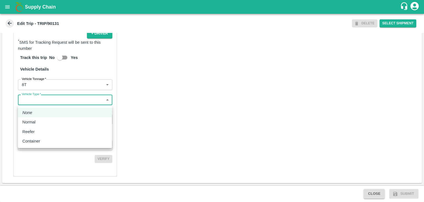
click at [50, 100] on body "Supply Chain Edit Trip - TRIP/90131 DELETE Select Shipment Trip Details Trip Ty…" at bounding box center [212, 101] width 424 height 202
click at [42, 123] on div "Normal" at bounding box center [64, 122] width 85 height 6
type input "Normal"
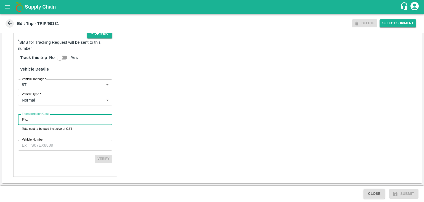
click at [49, 121] on input "Transportation Cost" at bounding box center [71, 119] width 82 height 10
type input "1"
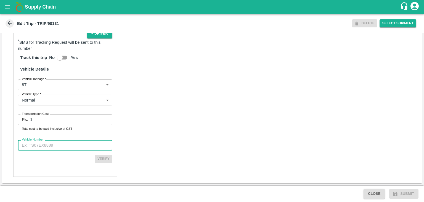
click at [65, 144] on input "Vehicle Number" at bounding box center [65, 145] width 94 height 10
type input "MH45T6060"
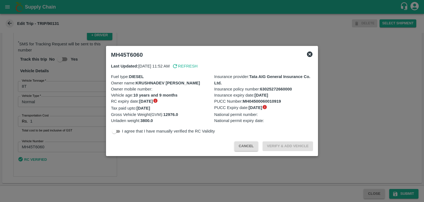
drag, startPoint x: 401, startPoint y: 189, endPoint x: 412, endPoint y: 196, distance: 12.4
click at [412, 196] on div at bounding box center [212, 101] width 424 height 202
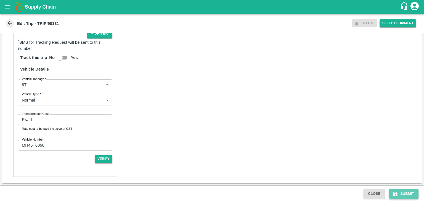
click at [412, 196] on button "Submit" at bounding box center [403, 194] width 29 height 10
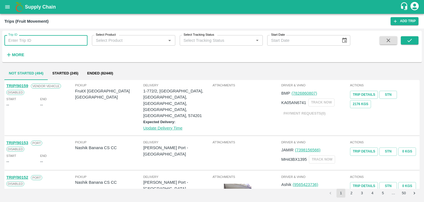
click at [62, 39] on input "Trip ID" at bounding box center [45, 40] width 83 height 10
type input "90131"
click at [408, 40] on icon "submit" at bounding box center [409, 40] width 4 height 3
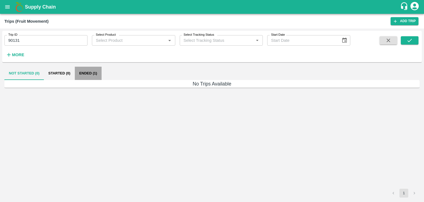
click at [94, 75] on button "Ended (1)" at bounding box center [88, 73] width 27 height 13
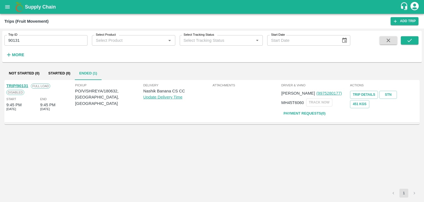
click at [20, 84] on link "TRIP/90131" at bounding box center [17, 85] width 22 height 4
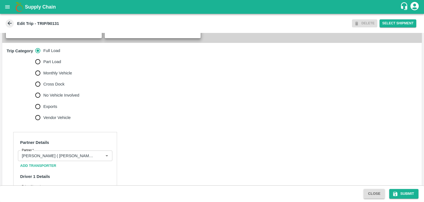
scroll to position [173, 0]
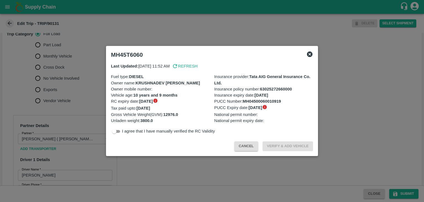
click at [62, 88] on div at bounding box center [212, 101] width 424 height 202
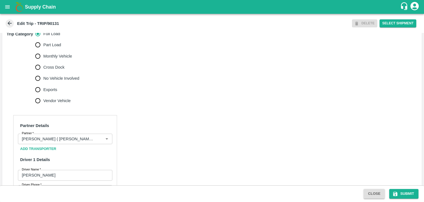
click at [60, 81] on span "No Vehicle Involved" at bounding box center [61, 78] width 36 height 6
click at [43, 84] on input "No Vehicle Involved" at bounding box center [37, 78] width 11 height 11
radio input "true"
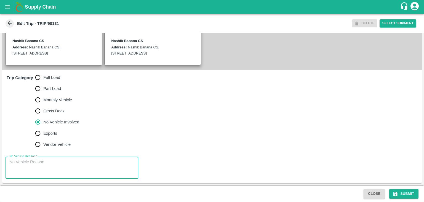
click at [70, 162] on textarea "No Vehicle Reason   *" at bounding box center [71, 167] width 125 height 17
type textarea "Field Dump"
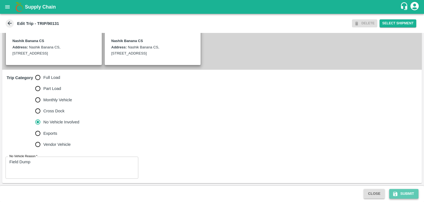
click at [403, 196] on button "Submit" at bounding box center [403, 194] width 29 height 10
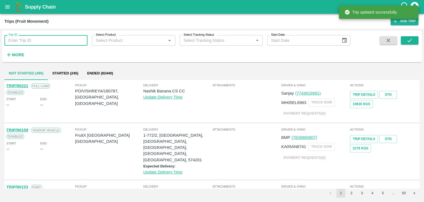
click at [58, 40] on input "Trip ID" at bounding box center [45, 40] width 83 height 10
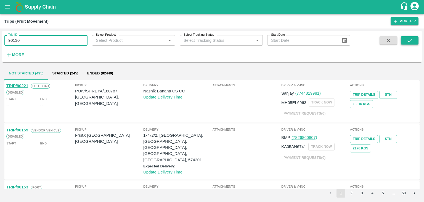
type input "90130"
click at [411, 43] on icon "submit" at bounding box center [410, 40] width 6 height 6
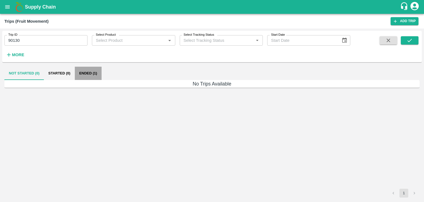
click at [92, 74] on button "Ended (1)" at bounding box center [88, 73] width 27 height 13
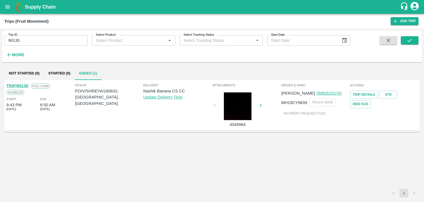
click at [22, 84] on link "TRIP/90130" at bounding box center [17, 85] width 22 height 4
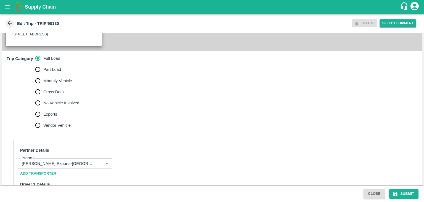
scroll to position [186, 0]
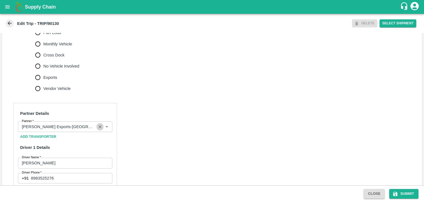
click at [100, 128] on icon "Clear" at bounding box center [100, 126] width 3 height 3
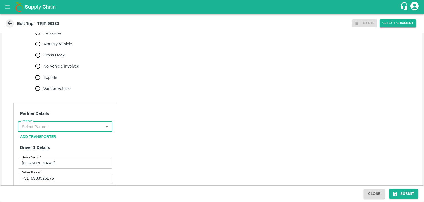
scroll to position [0, 0]
click at [80, 130] on input "Partner   *" at bounding box center [61, 126] width 82 height 7
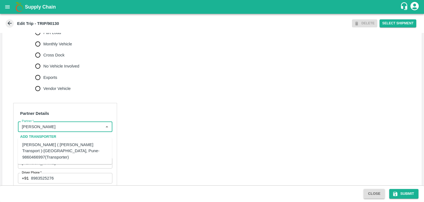
click at [65, 145] on div "Nitin Rasal ( Bhairavnath Transport )-Deulgaon, Pune-9860466997(Transporter)" at bounding box center [64, 150] width 85 height 18
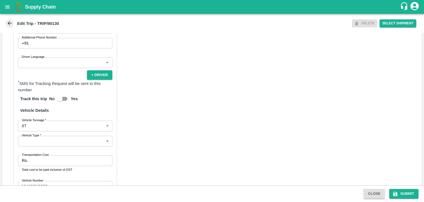
scroll to position [351, 0]
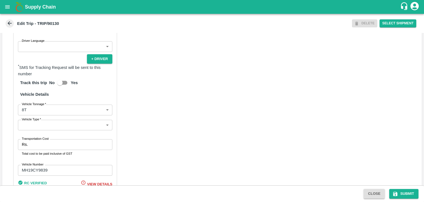
type input "Nitin Rasal ( Bhairavnath Transport )-Deulgaon, Pune-9860466997(Transporter)"
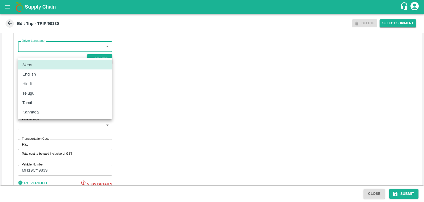
click at [61, 55] on body "Supply Chain Edit Trip - TRIP/90130 DELETE Select Shipment Trip Details Trip Ty…" at bounding box center [212, 101] width 424 height 202
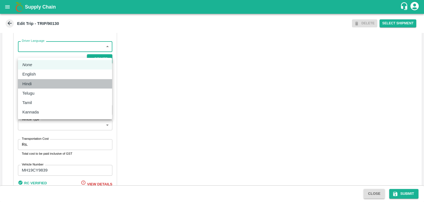
click at [43, 82] on div "Hindi" at bounding box center [64, 84] width 85 height 6
type input "hi"
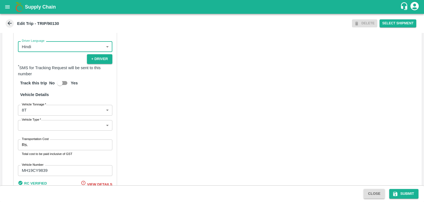
scroll to position [400, 0]
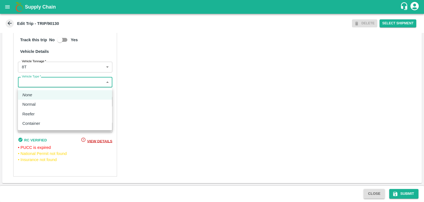
click at [39, 85] on body "Supply Chain Edit Trip - TRIP/90130 DELETE Select Shipment Trip Details Trip Ty…" at bounding box center [212, 101] width 424 height 202
click at [41, 105] on div "Normal" at bounding box center [64, 104] width 85 height 6
type input "Normal"
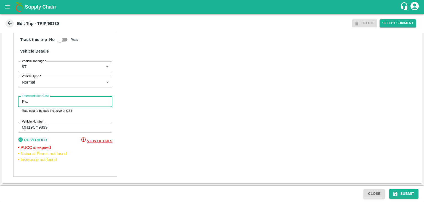
click at [49, 104] on input "Transportation Cost" at bounding box center [71, 101] width 82 height 10
type input "10000"
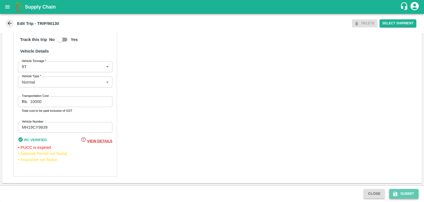
click at [403, 191] on button "Submit" at bounding box center [403, 194] width 29 height 10
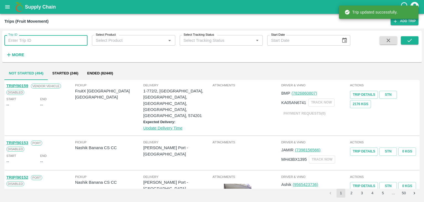
click at [44, 41] on input "Trip ID" at bounding box center [45, 40] width 83 height 10
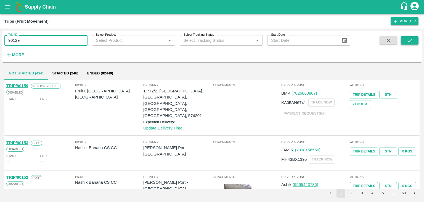
type input "90129"
click at [412, 38] on icon "submit" at bounding box center [410, 40] width 6 height 6
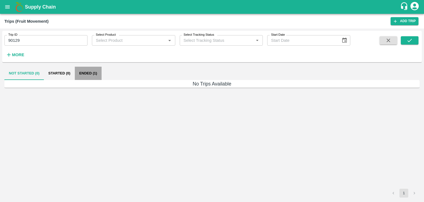
click at [91, 70] on button "Ended (1)" at bounding box center [88, 73] width 27 height 13
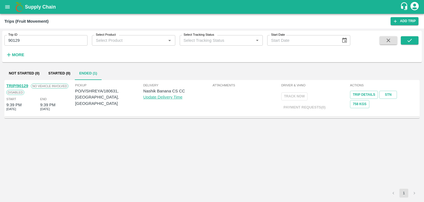
click at [20, 84] on link "TRIP/90129" at bounding box center [17, 85] width 22 height 4
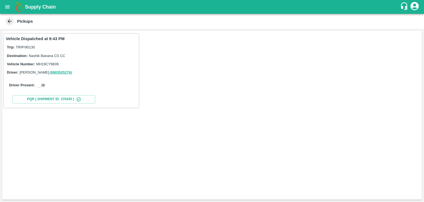
click at [41, 84] on input "checkbox" at bounding box center [39, 85] width 20 height 7
checkbox input "true"
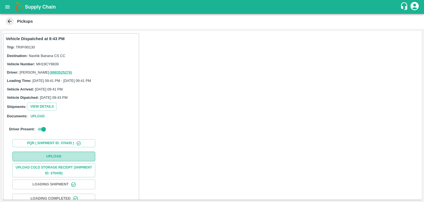
click at [62, 156] on button "Upload" at bounding box center [53, 156] width 83 height 10
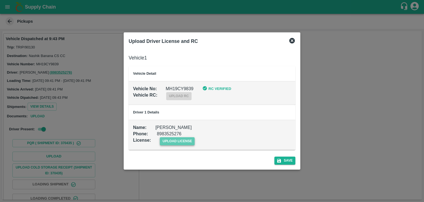
click at [186, 142] on span "upload license" at bounding box center [177, 141] width 35 height 8
click at [0, 0] on input "upload license" at bounding box center [0, 0] width 0 height 0
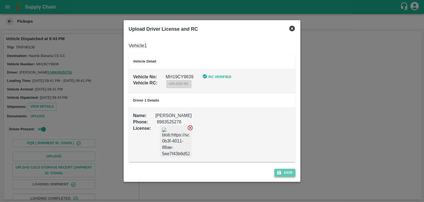
click at [288, 175] on button "Save" at bounding box center [284, 172] width 21 height 8
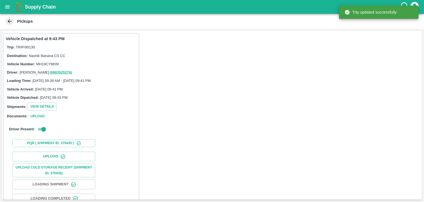
scroll to position [58, 0]
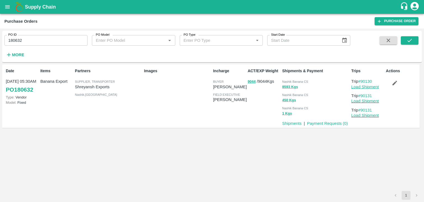
click at [365, 88] on link "Load Shipment" at bounding box center [365, 86] width 28 height 4
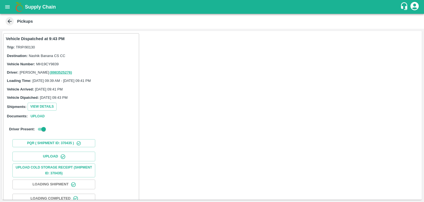
scroll to position [58, 0]
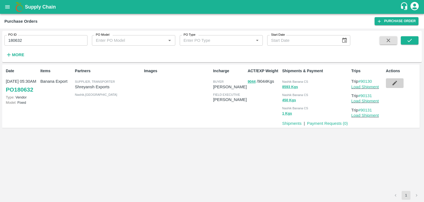
click at [391, 81] on button "button" at bounding box center [395, 82] width 18 height 9
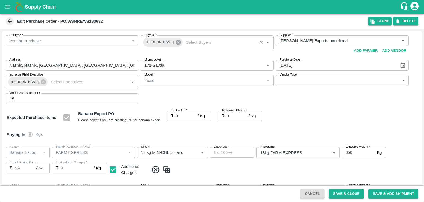
click at [176, 44] on icon at bounding box center [178, 42] width 5 height 5
click at [168, 43] on input "Buyers   *" at bounding box center [202, 40] width 120 height 7
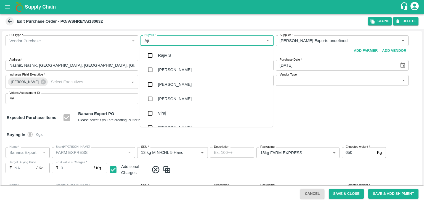
type input "Ajit"
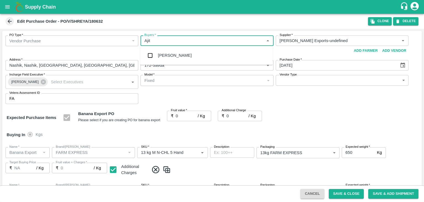
click at [172, 55] on div "[PERSON_NAME]" at bounding box center [175, 55] width 34 height 6
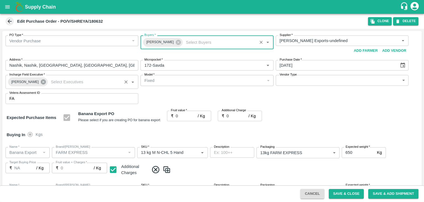
click at [41, 81] on icon at bounding box center [43, 81] width 5 height 5
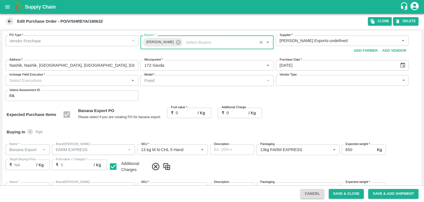
click at [50, 80] on input "Incharge Field Executive   *" at bounding box center [67, 79] width 120 height 7
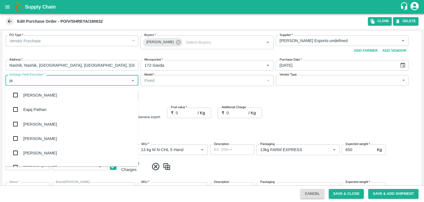
type input "[PERSON_NAME]"
click at [46, 128] on div "jaydip Tale" at bounding box center [72, 123] width 133 height 14
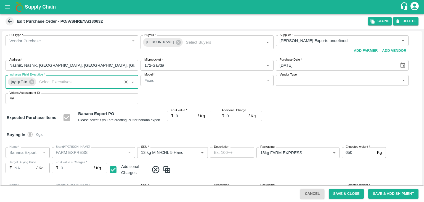
click at [279, 83] on body "Supply Chain Edit Purchase Order - PO/V/SHREYA/180632 Clone DELETE PO Type   * …" at bounding box center [212, 101] width 424 height 202
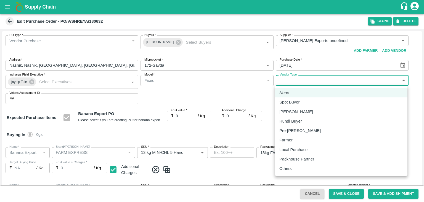
click at [293, 164] on li "Others" at bounding box center [341, 167] width 133 height 9
type input "OTHER"
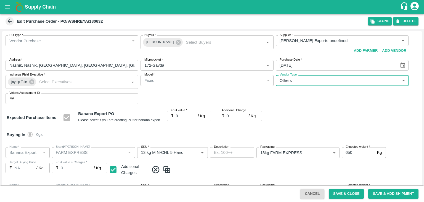
click at [181, 118] on input "0" at bounding box center [187, 115] width 22 height 10
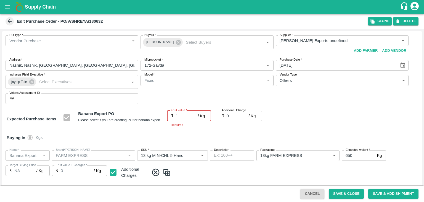
type input "18"
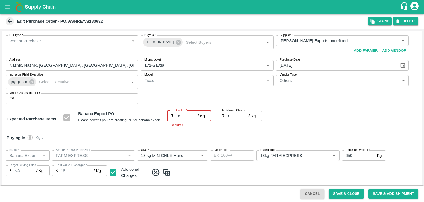
type input "18"
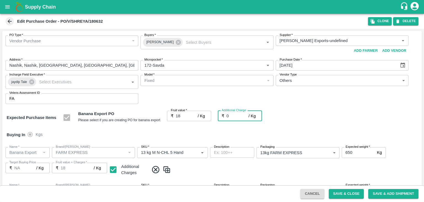
click at [234, 114] on input "0" at bounding box center [238, 115] width 22 height 10
type input "2"
type input "20"
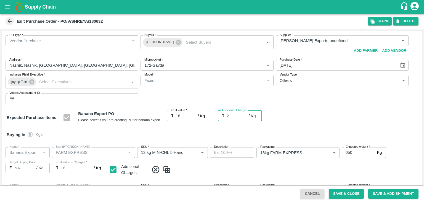
type input "20"
type input "2.7"
type input "20.7"
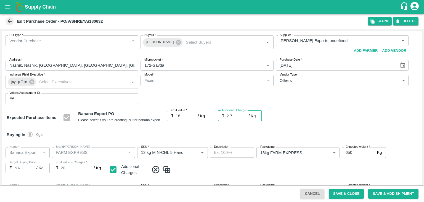
type input "20.7"
type input "2.75"
type input "20.75"
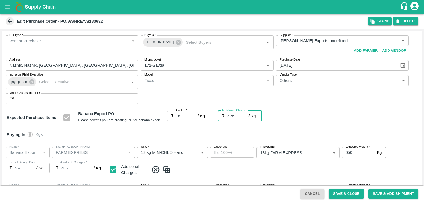
type input "20.75"
type input "2.75"
click at [246, 128] on div "Buying In Kgs" at bounding box center [212, 134] width 420 height 16
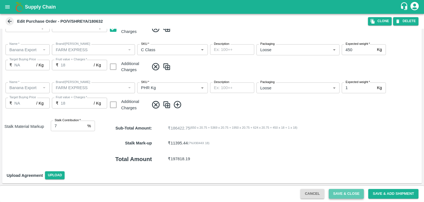
click at [346, 190] on button "Save & Close" at bounding box center [346, 194] width 35 height 10
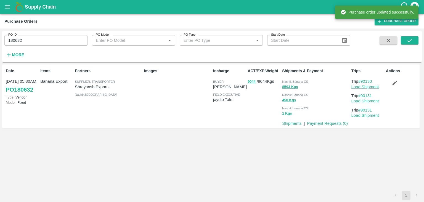
click at [36, 39] on input "180632" at bounding box center [45, 40] width 83 height 10
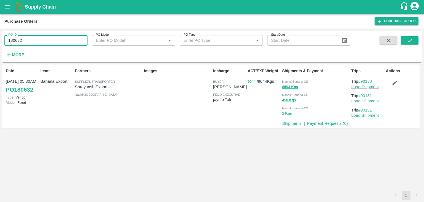
paste input "text"
click at [36, 39] on input "180631" at bounding box center [45, 40] width 83 height 10
paste input "text"
type input "180631"
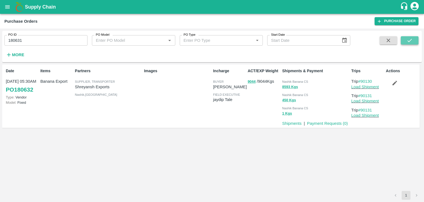
click at [415, 36] on button "submit" at bounding box center [410, 40] width 18 height 8
click at [411, 39] on icon "submit" at bounding box center [409, 40] width 4 height 3
drag, startPoint x: 419, startPoint y: 39, endPoint x: 413, endPoint y: 40, distance: 6.4
click at [413, 40] on div "PO ID 180631 PO ID PO Model PO Model   * PO Type PO Type   * Start Date Start D…" at bounding box center [212, 46] width 420 height 27
click at [413, 40] on button "submit" at bounding box center [410, 40] width 18 height 8
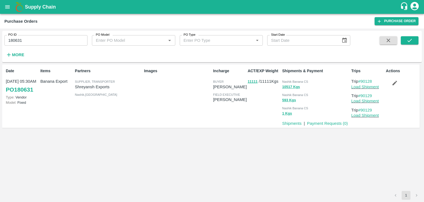
click at [366, 89] on p "Load Shipment" at bounding box center [367, 87] width 32 height 6
click at [371, 86] on link "Load Shipment" at bounding box center [365, 86] width 28 height 4
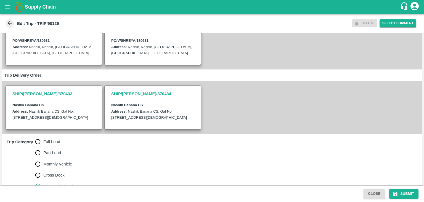
scroll to position [136, 0]
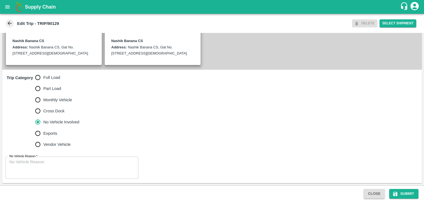
click at [53, 77] on span "Full Load" at bounding box center [51, 77] width 17 height 6
click at [43, 77] on input "Full Load" at bounding box center [37, 77] width 11 height 11
radio input "true"
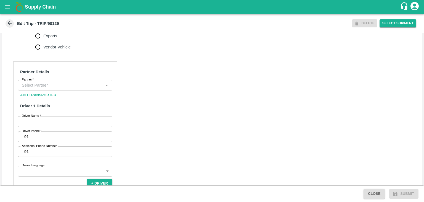
scroll to position [228, 0]
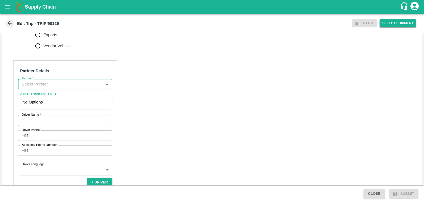
click at [83, 88] on input "Partner   *" at bounding box center [61, 83] width 82 height 7
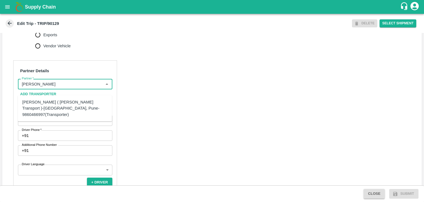
click at [71, 104] on div "[PERSON_NAME] ( [PERSON_NAME] Transport )-[GEOGRAPHIC_DATA], Pune-9860466997(Tr…" at bounding box center [64, 108] width 85 height 18
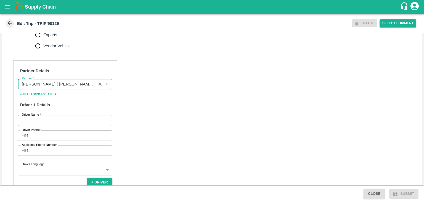
type input "[PERSON_NAME] ( [PERSON_NAME] Transport )-[GEOGRAPHIC_DATA], Pune-9860466997(Tr…"
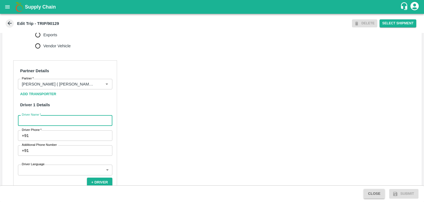
click at [70, 123] on input "Driver Name   *" at bounding box center [65, 120] width 94 height 10
type input "Ganesh"
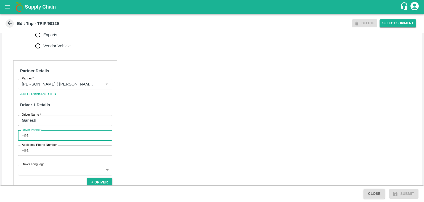
click at [63, 140] on input "Driver Phone   *" at bounding box center [71, 135] width 81 height 10
type input "9763776060"
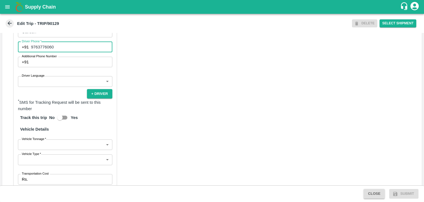
scroll to position [326, 0]
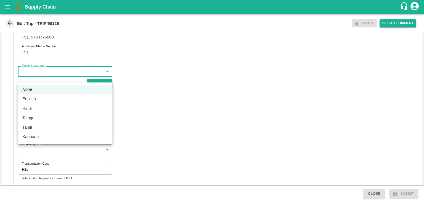
click at [46, 81] on body "Supply Chain Edit Trip - TRIP/90129 DELETE Select Shipment Trip Details Trip Ty…" at bounding box center [212, 101] width 424 height 202
click at [38, 107] on div "Hindi" at bounding box center [64, 108] width 85 height 6
type input "hi"
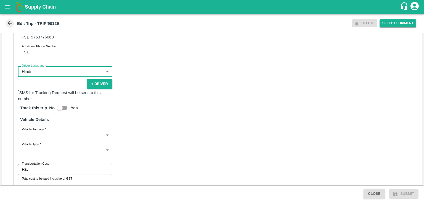
scroll to position [382, 0]
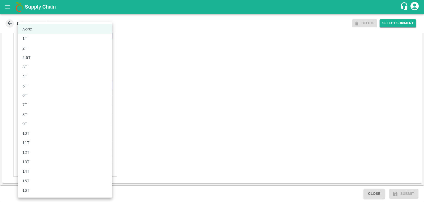
click at [34, 85] on body "Supply Chain Edit Trip - TRIP/90129 DELETE Select Shipment Trip Details Trip Ty…" at bounding box center [212, 101] width 424 height 202
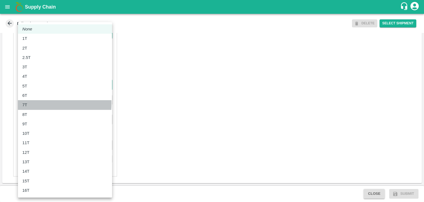
click at [30, 104] on div "7T" at bounding box center [64, 105] width 85 height 6
type input "7000"
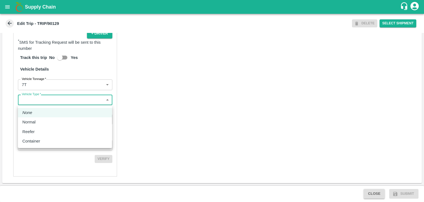
click at [42, 102] on body "Supply Chain Edit Trip - TRIP/90129 DELETE Select Shipment Trip Details Trip Ty…" at bounding box center [212, 101] width 424 height 202
click at [42, 102] on div at bounding box center [212, 101] width 424 height 202
click at [46, 105] on body "Supply Chain Edit Trip - TRIP/90129 DELETE Select Shipment Trip Details Trip Ty…" at bounding box center [212, 101] width 424 height 202
click at [37, 122] on div "Normal" at bounding box center [30, 122] width 16 height 6
type input "Normal"
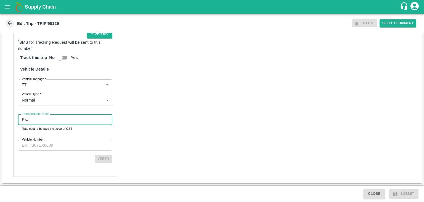
click at [58, 123] on input "Transportation Cost" at bounding box center [71, 119] width 82 height 10
type input "1"
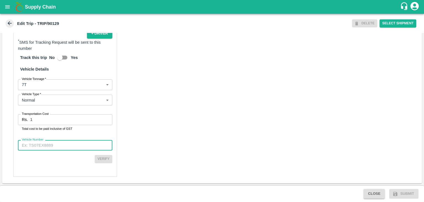
click at [71, 142] on input "Vehicle Number" at bounding box center [65, 145] width 94 height 10
type input "MH45AE5250"
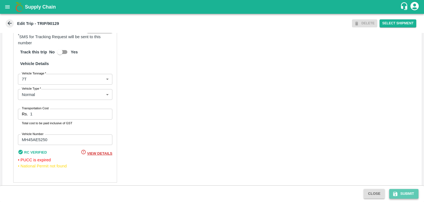
click at [407, 194] on button "Submit" at bounding box center [403, 194] width 29 height 10
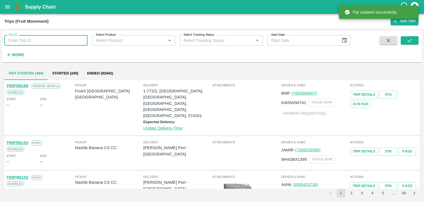
click at [60, 40] on input "Trip ID" at bounding box center [45, 40] width 83 height 10
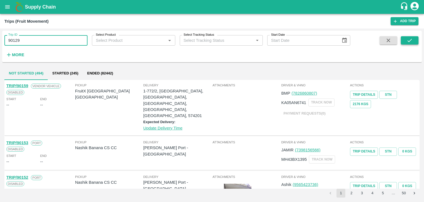
type input "90129"
click at [408, 39] on icon "submit" at bounding box center [410, 40] width 6 height 6
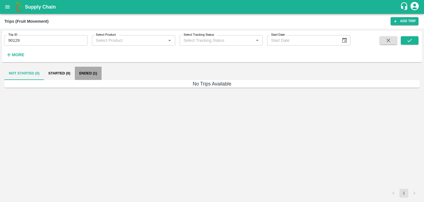
click at [86, 68] on button "Ended (1)" at bounding box center [88, 73] width 27 height 13
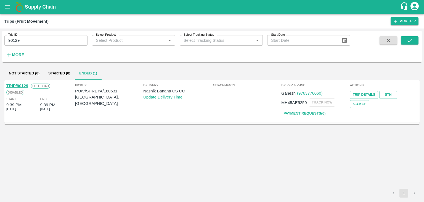
click at [22, 85] on link "TRIP/90129" at bounding box center [17, 85] width 22 height 4
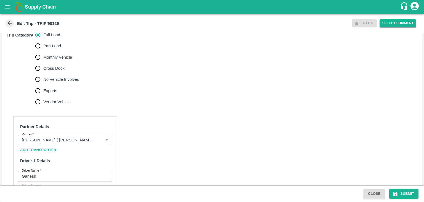
click at [65, 81] on label "No Vehicle Involved" at bounding box center [55, 79] width 47 height 11
click at [43, 81] on input "No Vehicle Involved" at bounding box center [37, 79] width 11 height 11
radio input "true"
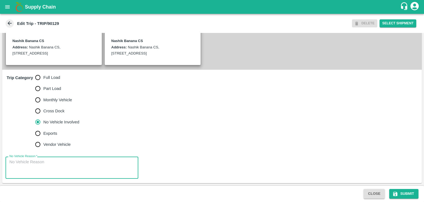
click at [76, 159] on textarea "No Vehicle Reason   *" at bounding box center [71, 167] width 125 height 17
type textarea "Field Dump"
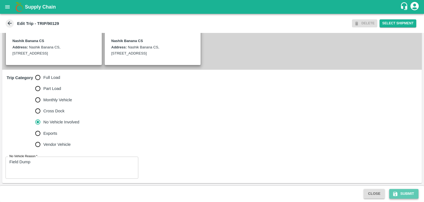
click at [405, 194] on button "Submit" at bounding box center [403, 194] width 29 height 10
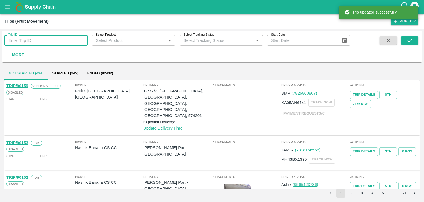
click at [52, 37] on input "Trip ID" at bounding box center [45, 40] width 83 height 10
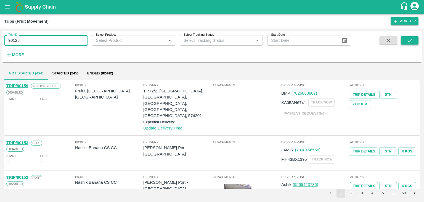
type input "90128"
click at [407, 37] on icon "submit" at bounding box center [410, 40] width 6 height 6
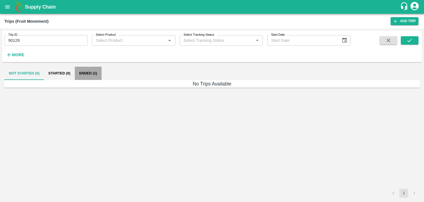
click at [91, 72] on button "Ended (1)" at bounding box center [88, 73] width 27 height 13
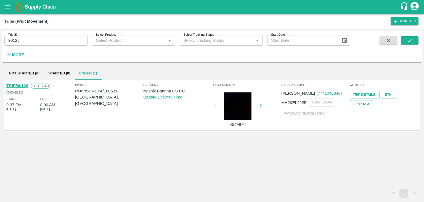
click at [20, 83] on link "TRIP/90128" at bounding box center [17, 85] width 22 height 4
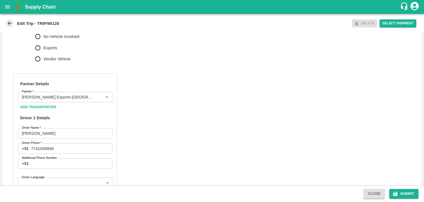
scroll to position [215, 0]
click at [99, 98] on icon "Clear" at bounding box center [100, 96] width 3 height 3
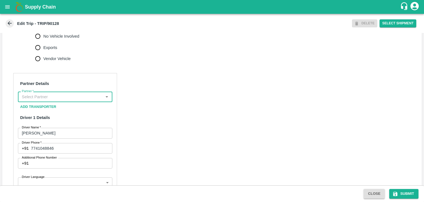
scroll to position [0, 0]
click at [84, 100] on input "Partner   *" at bounding box center [61, 96] width 82 height 7
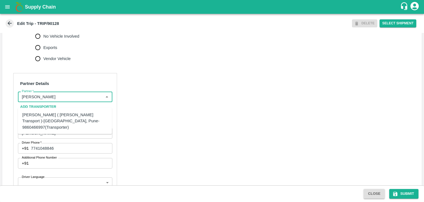
click at [70, 116] on div "[PERSON_NAME] ( [PERSON_NAME] Transport )-[GEOGRAPHIC_DATA], Pune-9860466997(Tr…" at bounding box center [64, 121] width 85 height 18
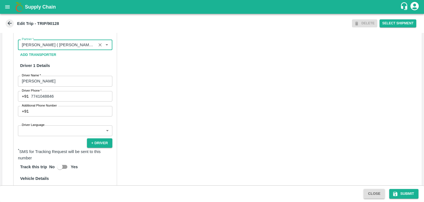
scroll to position [269, 0]
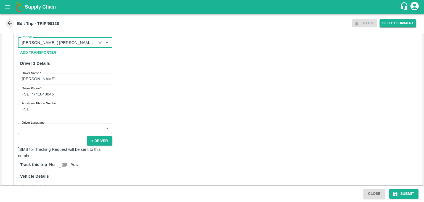
type input "[PERSON_NAME] ( [PERSON_NAME] Transport )-[GEOGRAPHIC_DATA], Pune-9860466997(Tr…"
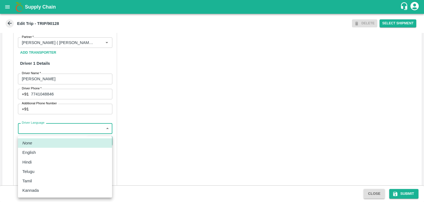
click at [61, 134] on body "Supply Chain Edit Trip - TRIP/90128 DELETE Select Shipment Trip Details Trip Ty…" at bounding box center [212, 101] width 424 height 202
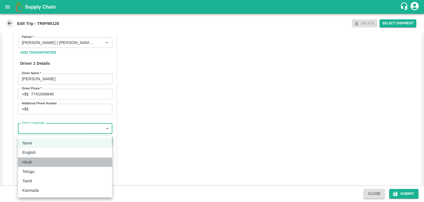
click at [36, 161] on div "Hindi" at bounding box center [64, 162] width 85 height 6
type input "hi"
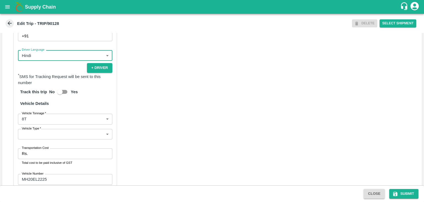
scroll to position [387, 0]
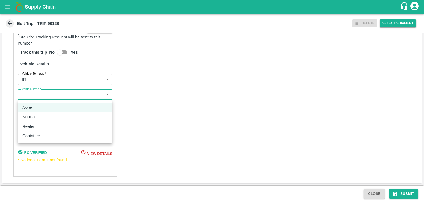
click at [51, 96] on body "Supply Chain Edit Trip - TRIP/90128 DELETE Select Shipment Trip Details Trip Ty…" at bounding box center [212, 101] width 424 height 202
click at [37, 120] on div "Normal" at bounding box center [30, 116] width 16 height 6
type input "Normal"
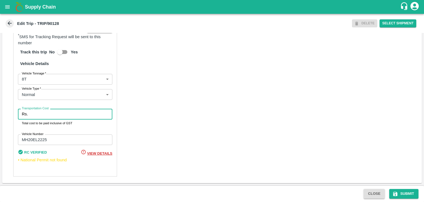
click at [46, 116] on input "Transportation Cost" at bounding box center [71, 113] width 82 height 10
type input "10000"
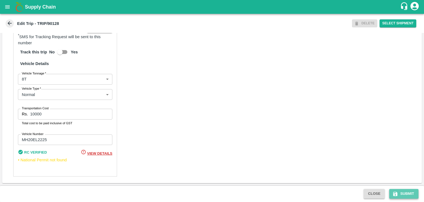
click at [406, 194] on button "Submit" at bounding box center [403, 194] width 29 height 10
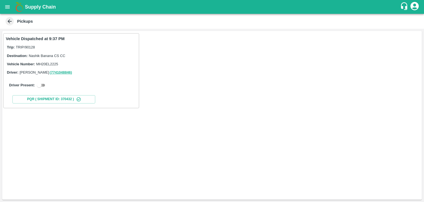
click at [42, 85] on input "checkbox" at bounding box center [39, 85] width 20 height 7
checkbox input "true"
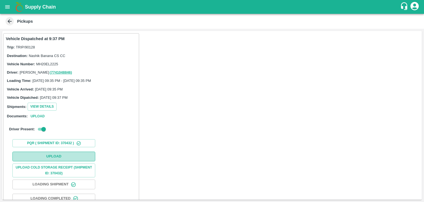
click at [62, 156] on button "Upload" at bounding box center [53, 156] width 83 height 10
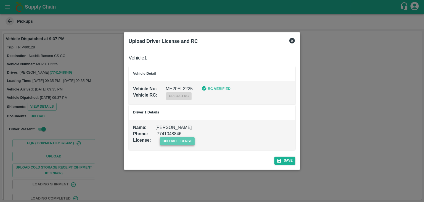
click at [173, 139] on span "upload license" at bounding box center [177, 141] width 35 height 8
click at [0, 0] on input "upload license" at bounding box center [0, 0] width 0 height 0
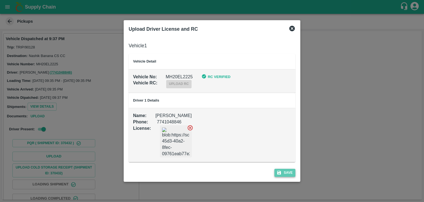
click at [286, 173] on button "Save" at bounding box center [284, 172] width 21 height 8
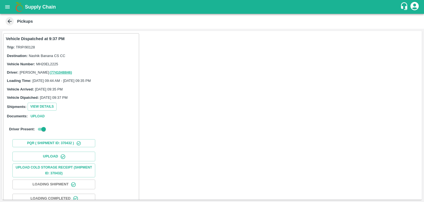
scroll to position [58, 0]
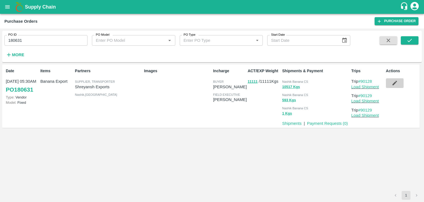
click at [395, 83] on icon "button" at bounding box center [394, 83] width 5 height 5
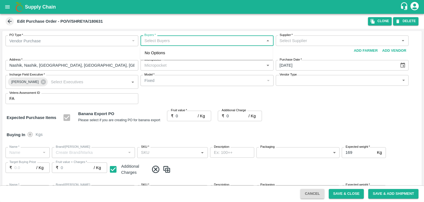
click at [170, 41] on input "Buyers   *" at bounding box center [202, 40] width 120 height 7
type input "Ajit"
type input "[PERSON_NAME] Exports-undefined"
type input "172-Savda"
type input "Banana Export"
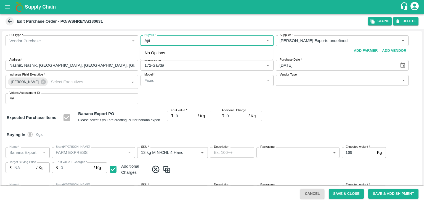
type input "FARM EXPRESS"
type input "13 kg M N-CHL 4 Hand"
type input "NA"
type input "Banana Export"
type input "FARM EXPRESS"
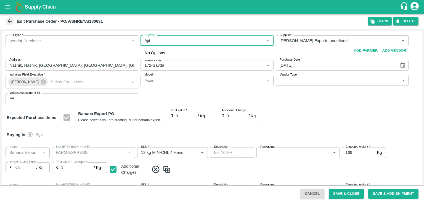
type input "13 kg M N-CHL 5 Hand"
type input "NA"
type input "Banana Export"
type input "FARM EXPRESS"
type input "13 kg M N-CHL 6 Hand"
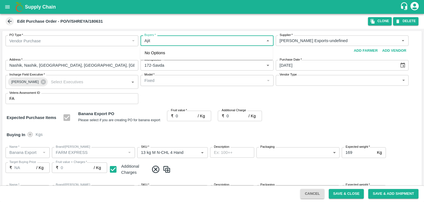
type input "NA"
type input "Banana Export"
type input "FARM EXPRESS"
type input "13 kg M N-CHL 8 Hand"
type input "NA"
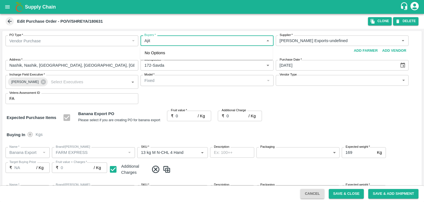
type input "Banana Export"
type input "FARM EXPRESS"
type input "13 kg M N-CHL CL"
type input "NA"
type input "Banana Export"
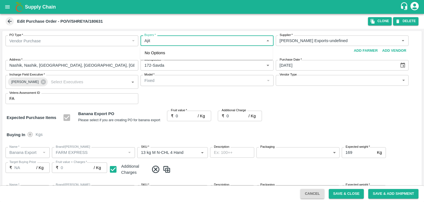
type input "FARM EXPRESS"
type input "C Class"
type input "NA"
type input "Banana Export"
type input "FARM EXPRESS"
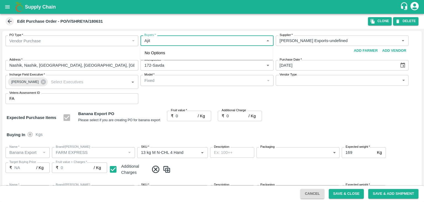
type input "PHR Kg"
type input "NA"
type input "Ajit"
click at [173, 55] on div "[PERSON_NAME]" at bounding box center [175, 55] width 34 height 6
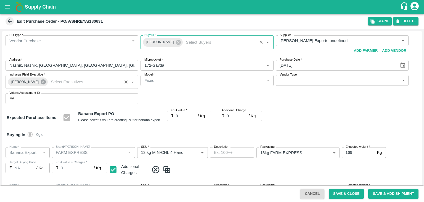
click at [41, 81] on icon at bounding box center [43, 81] width 5 height 5
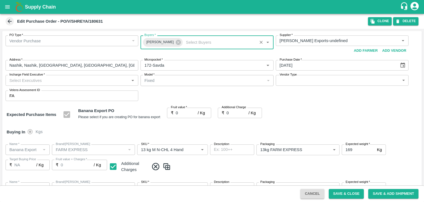
click at [55, 81] on input "Incharge Field Executive   *" at bounding box center [67, 79] width 120 height 7
type input "Jay"
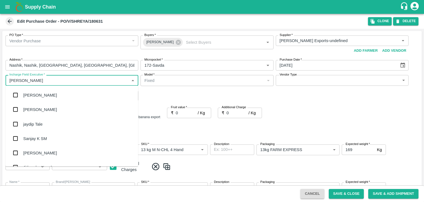
click at [46, 118] on div "jaydip Tale" at bounding box center [72, 123] width 133 height 14
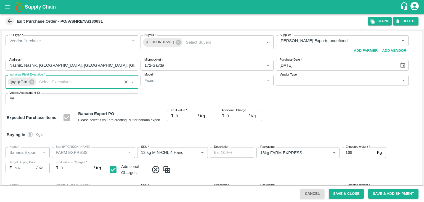
click at [312, 80] on body "Supply Chain Edit Purchase Order - PO/V/SHREYA/180631 Clone DELETE PO Type   * …" at bounding box center [212, 101] width 424 height 202
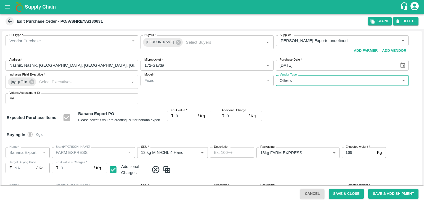
type input "OTHER"
click at [187, 118] on div at bounding box center [212, 101] width 424 height 202
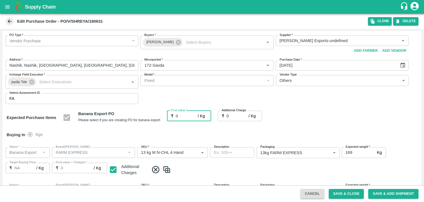
click at [184, 116] on input "0" at bounding box center [187, 115] width 22 height 10
type input "18"
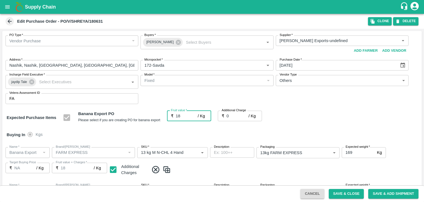
type input "18"
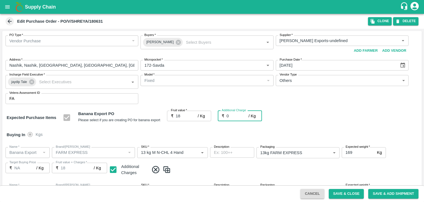
type input "2"
type input "20"
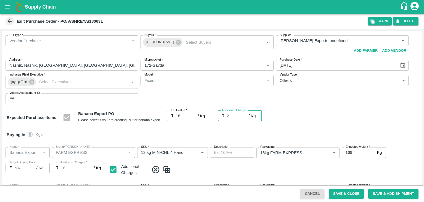
type input "20"
type input "2.7"
type input "20.7"
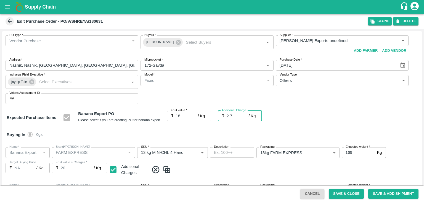
type input "20.7"
type input "2.75"
type input "20.75"
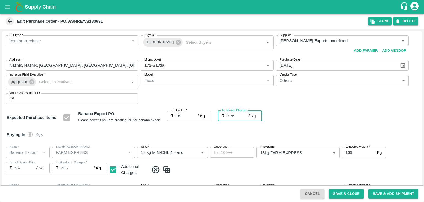
type input "20.75"
type input "2.75"
click at [194, 131] on div "Buying In Kgs" at bounding box center [212, 134] width 420 height 16
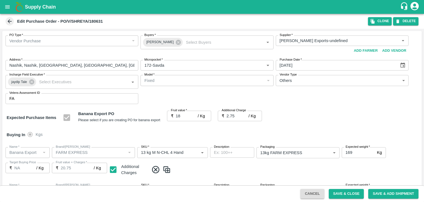
scroll to position [293, 0]
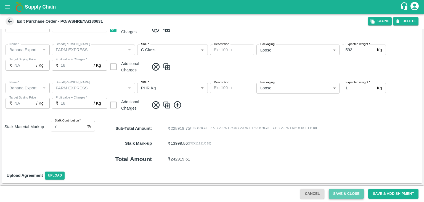
click at [340, 194] on button "Save & Close" at bounding box center [346, 194] width 35 height 10
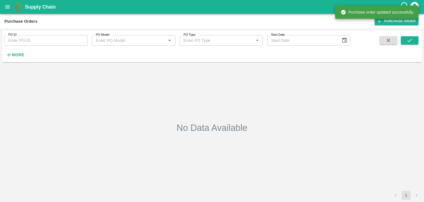
type input "180631"
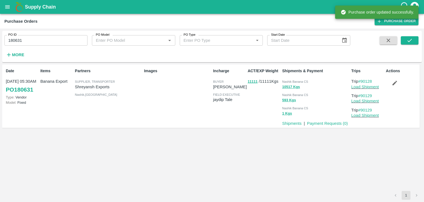
click at [5, 6] on icon "open drawer" at bounding box center [7, 7] width 6 height 6
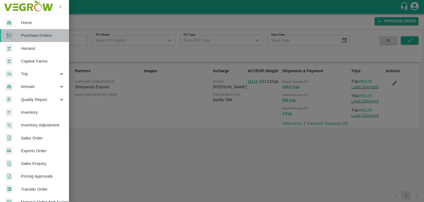
click at [36, 33] on span "Purchase Orders" at bounding box center [43, 35] width 44 height 6
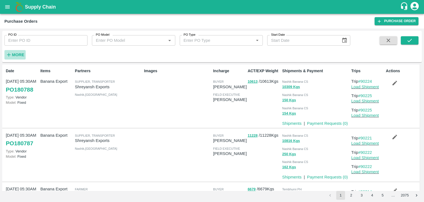
click at [24, 54] on button "More" at bounding box center [14, 54] width 21 height 9
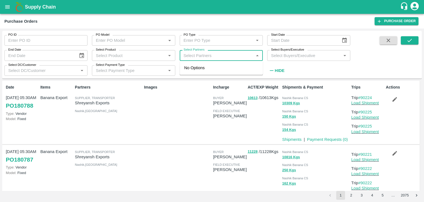
click at [223, 59] on input "Select Partners" at bounding box center [216, 55] width 71 height 7
type input "Varun ra"
click at [209, 73] on div "[PERSON_NAME], Jalgaon-8805373406" at bounding box center [229, 71] width 59 height 12
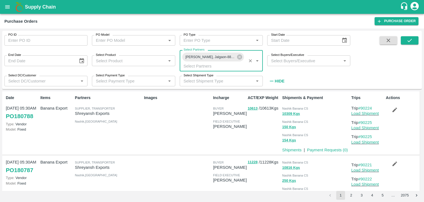
click at [410, 45] on span at bounding box center [410, 60] width 18 height 49
click at [410, 42] on icon "submit" at bounding box center [410, 40] width 6 height 6
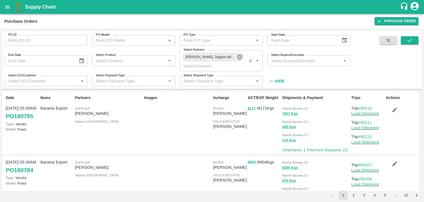
click at [237, 59] on icon at bounding box center [240, 57] width 6 height 6
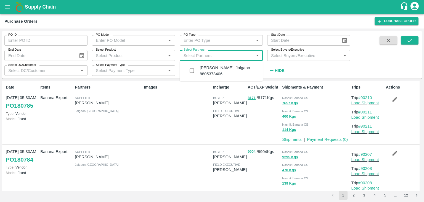
click at [218, 55] on input "Select Partners" at bounding box center [216, 55] width 71 height 7
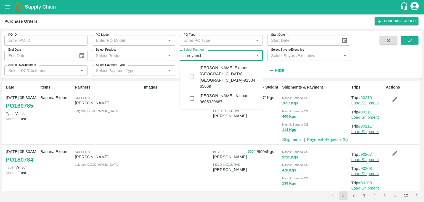
type input "shreyansh"
click at [191, 71] on input "checkbox" at bounding box center [191, 76] width 11 height 11
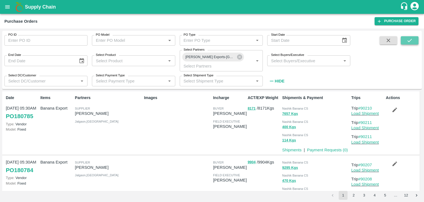
click at [410, 42] on icon "submit" at bounding box center [410, 40] width 6 height 6
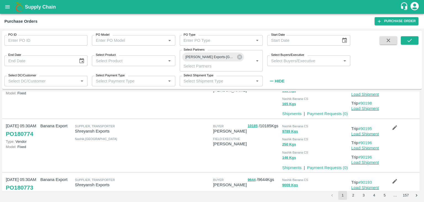
scroll to position [452, 0]
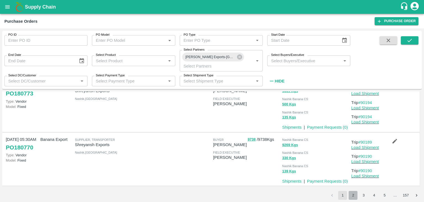
click at [353, 195] on button "2" at bounding box center [353, 194] width 9 height 9
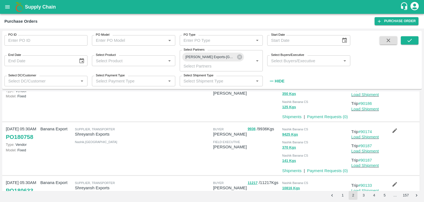
scroll to position [0, 0]
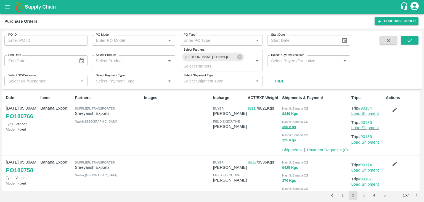
click at [369, 108] on link "#90184" at bounding box center [365, 108] width 14 height 4
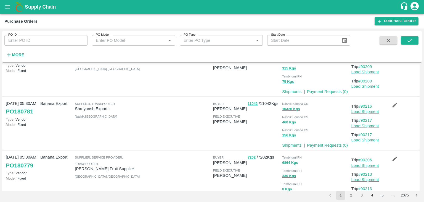
scroll to position [448, 0]
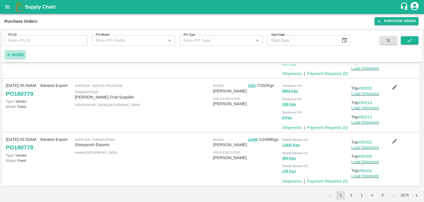
click at [23, 55] on strong "More" at bounding box center [18, 54] width 12 height 4
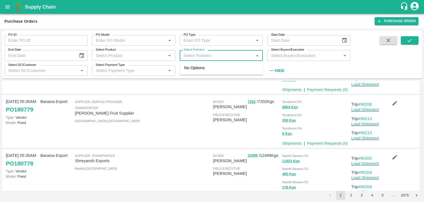
click at [216, 55] on input "Select Partners" at bounding box center [216, 55] width 71 height 7
type input "Shreyansh E"
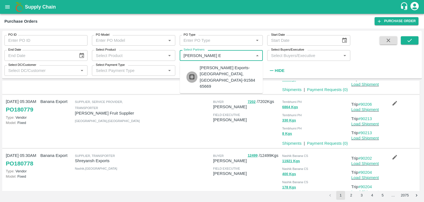
click at [193, 71] on input "checkbox" at bounding box center [191, 76] width 11 height 11
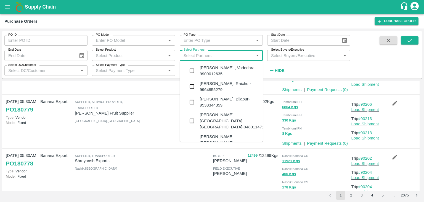
click at [231, 55] on input "Select Partners" at bounding box center [216, 55] width 71 height 7
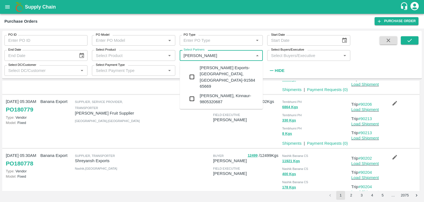
type input "Shreyansh"
click at [192, 73] on input "checkbox" at bounding box center [191, 76] width 11 height 11
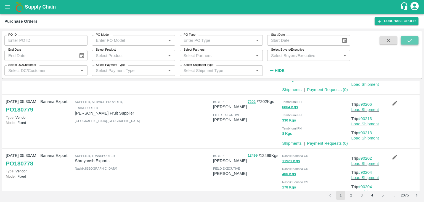
click at [411, 43] on icon "submit" at bounding box center [410, 40] width 6 height 6
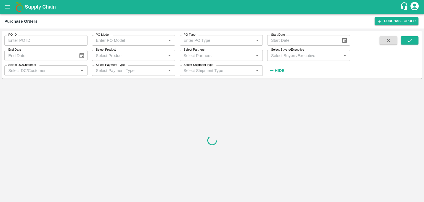
click at [235, 57] on input "Select Partners" at bounding box center [216, 55] width 71 height 7
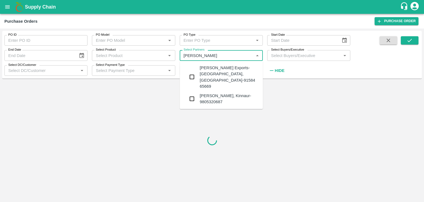
type input "Shreyansh"
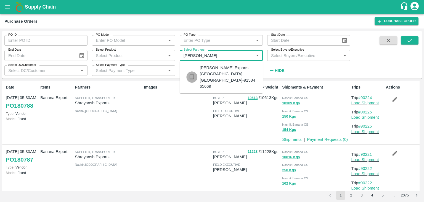
click at [191, 71] on input "checkbox" at bounding box center [191, 76] width 11 height 11
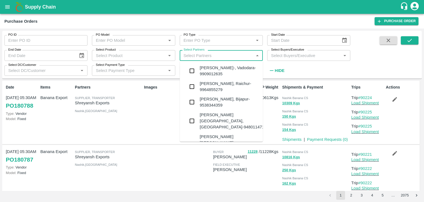
click at [200, 58] on input "Select Partners" at bounding box center [216, 55] width 71 height 7
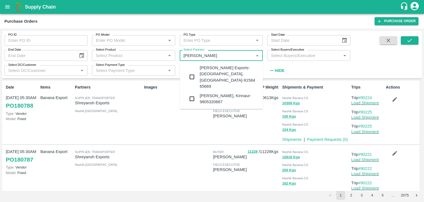
type input "Shreyansh"
click at [191, 71] on input "checkbox" at bounding box center [191, 76] width 11 height 11
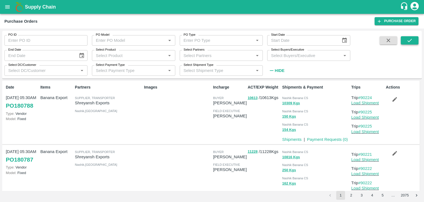
drag, startPoint x: 413, startPoint y: 35, endPoint x: 413, endPoint y: 40, distance: 5.5
click at [413, 40] on div "PO ID PO ID PO Model PO Model   * PO Type PO Type   * Start Date Start Date End…" at bounding box center [212, 54] width 420 height 43
click at [413, 40] on button "submit" at bounding box center [410, 40] width 18 height 8
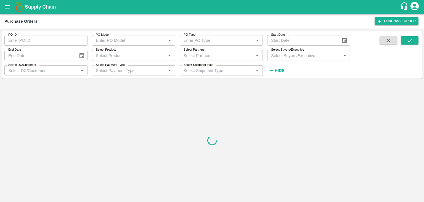
click at [215, 54] on input "Select Partners" at bounding box center [216, 55] width 71 height 7
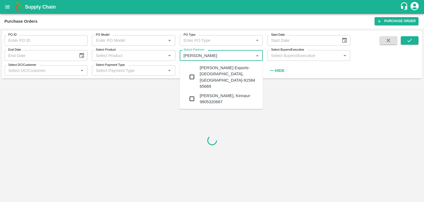
type input "Shreyansh"
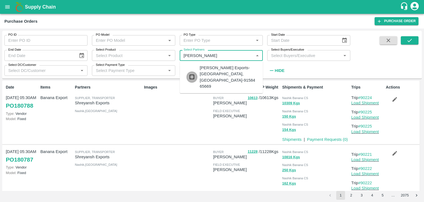
click at [192, 71] on input "checkbox" at bounding box center [191, 76] width 11 height 11
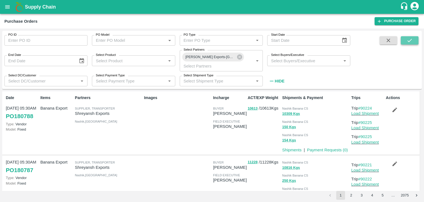
click at [406, 37] on button "submit" at bounding box center [410, 40] width 18 height 8
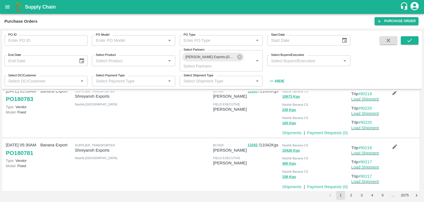
scroll to position [122, 0]
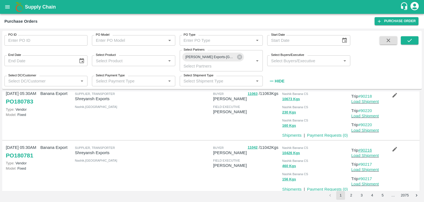
click at [368, 150] on link "#90216" at bounding box center [365, 150] width 14 height 4
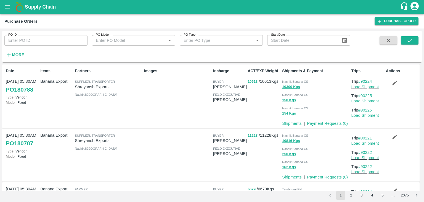
click at [367, 81] on link "#90224" at bounding box center [365, 81] width 14 height 4
